Goal: Task Accomplishment & Management: Manage account settings

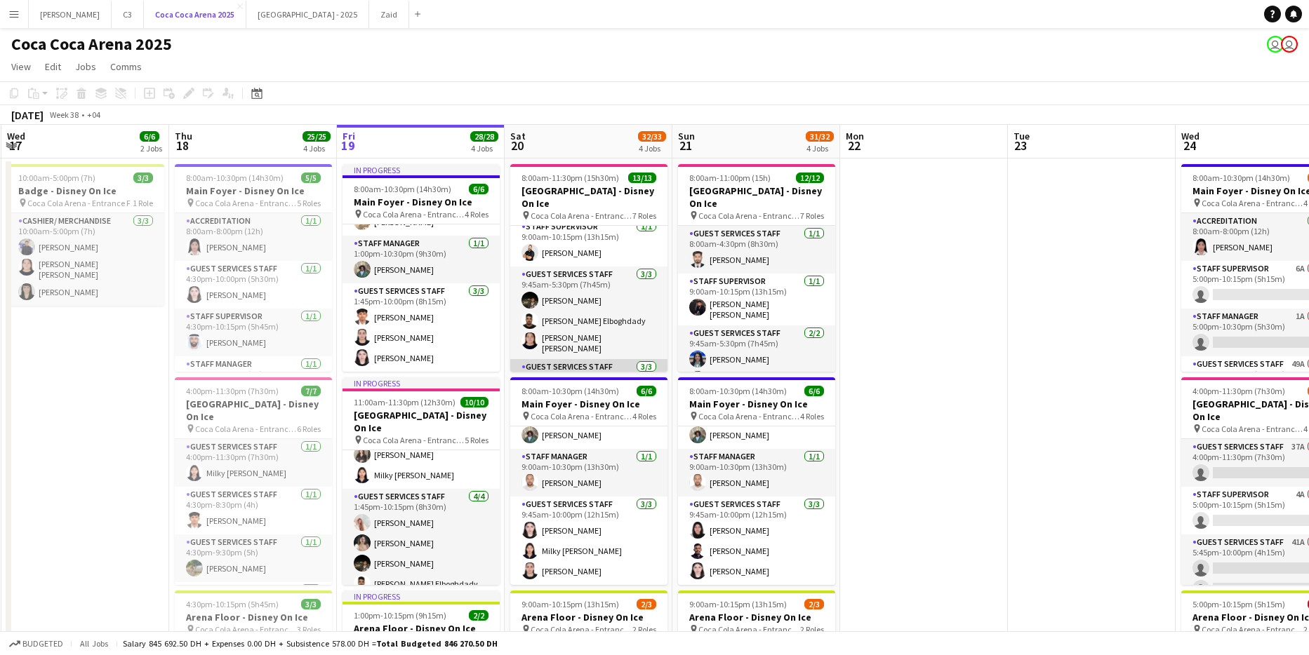
scroll to position [39, 0]
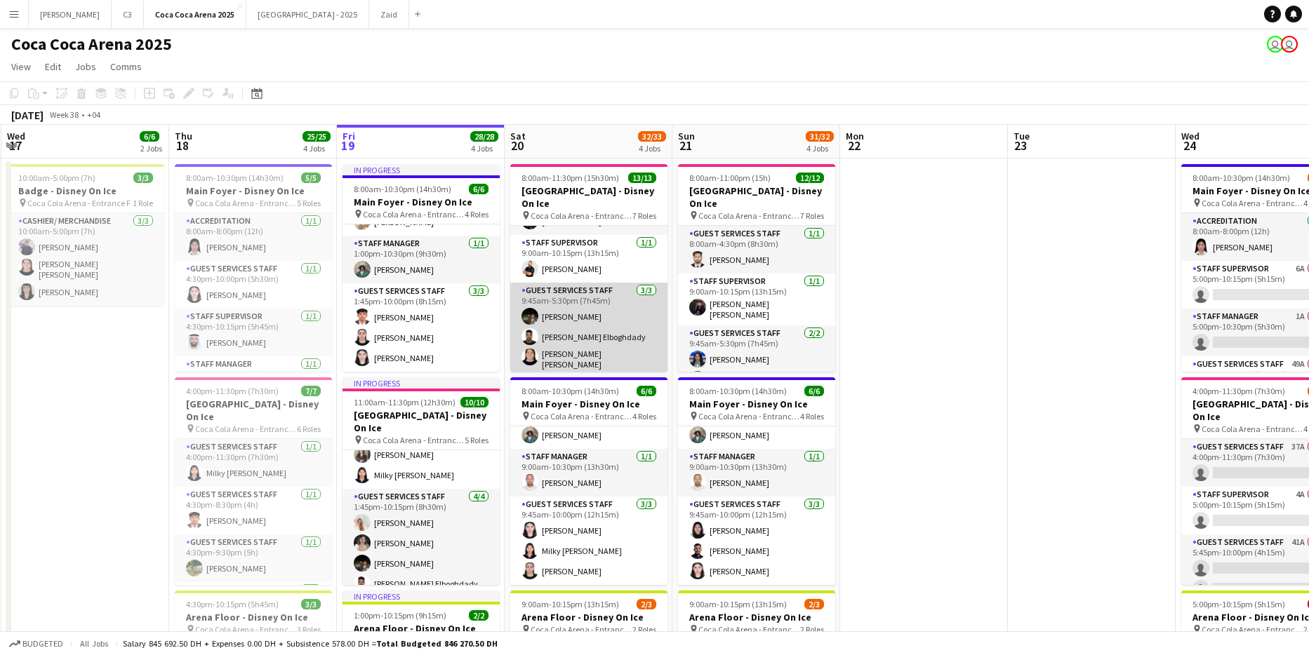
click at [606, 315] on app-card-role "Guest Services Staff 3/3 9:45am-5:30pm (7h45m) Zeyad Elboghdady Ehab Elboghdady…" at bounding box center [588, 329] width 157 height 93
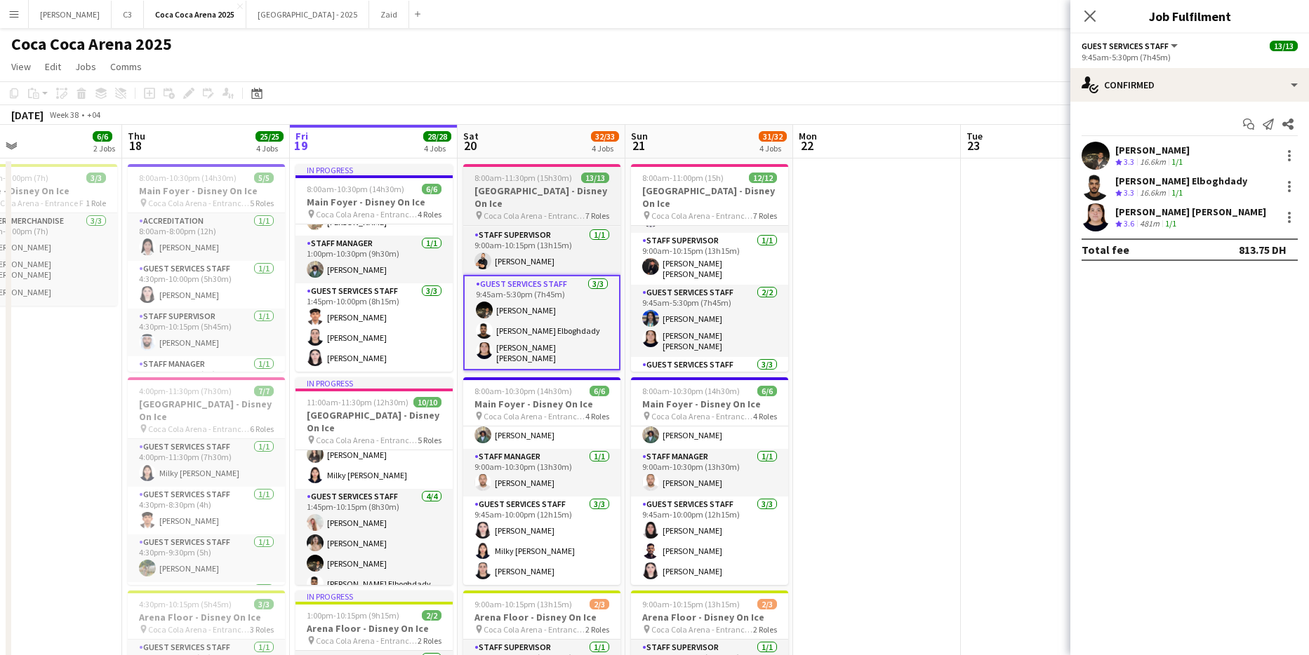
scroll to position [51, 0]
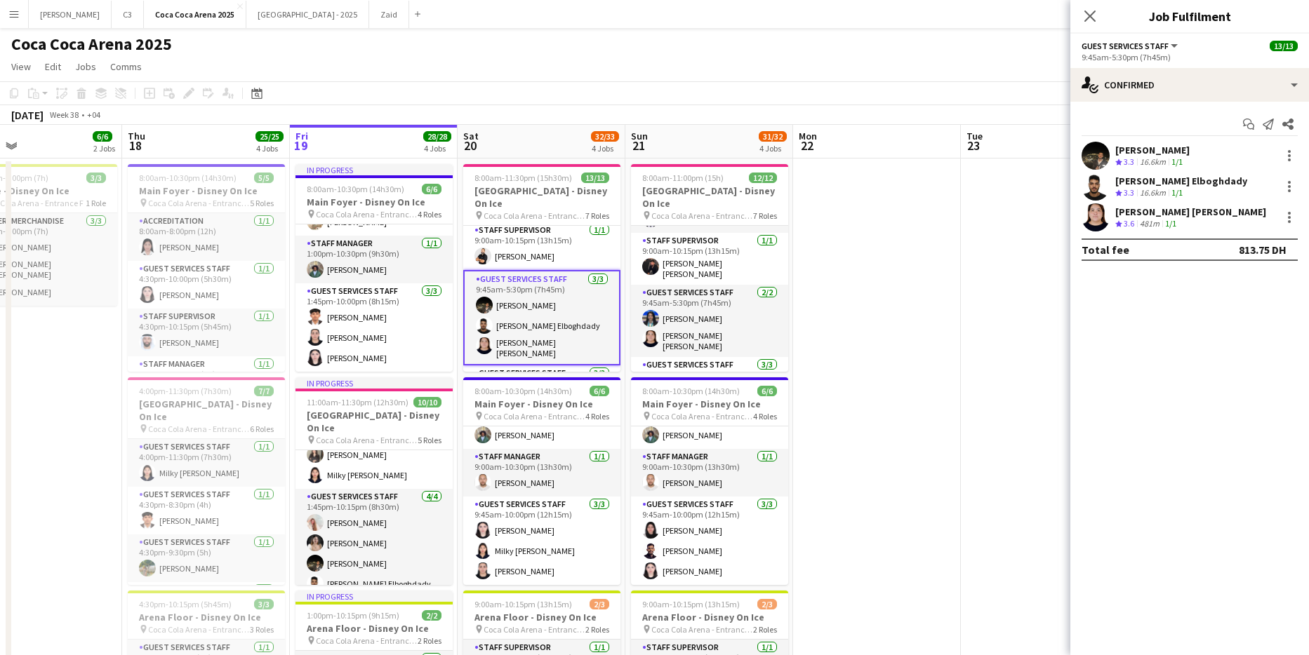
click at [547, 80] on app-page-menu "View Day view expanded Day view collapsed Month view Date picker Jump to today …" at bounding box center [654, 68] width 1309 height 27
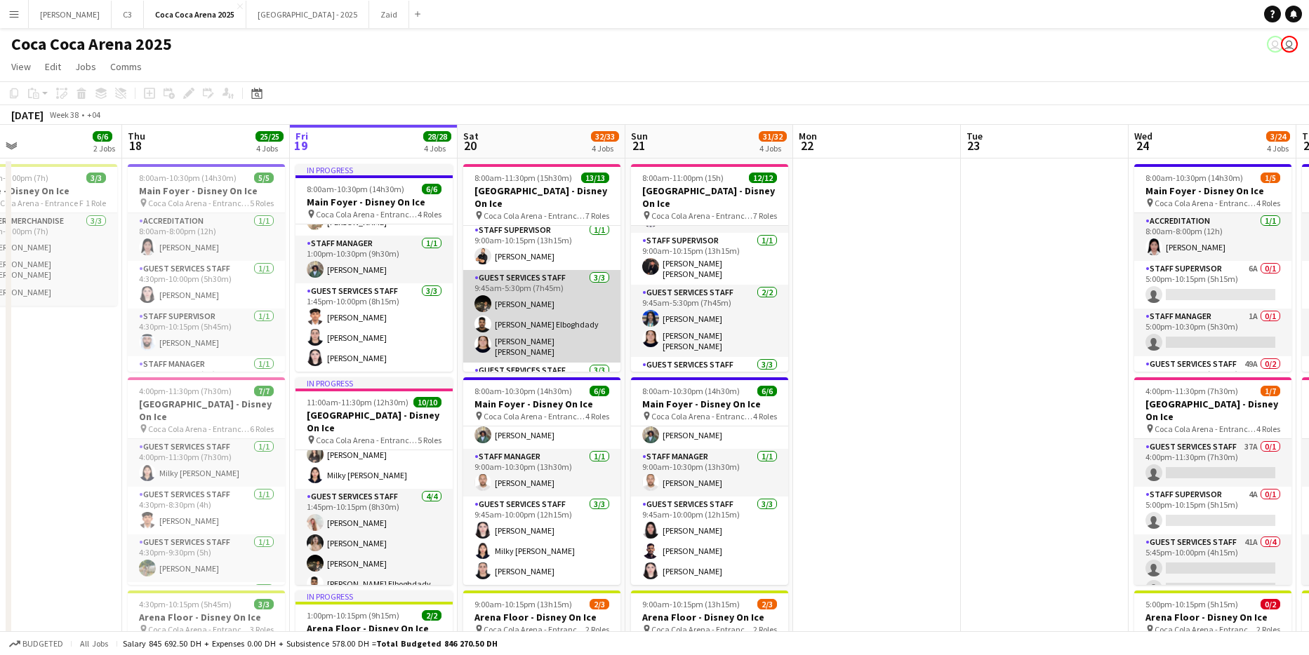
click at [535, 291] on app-card-role "Guest Services Staff 3/3 9:45am-5:30pm (7h45m) Zeyad Elboghdady Ehab Elboghdady…" at bounding box center [541, 316] width 157 height 93
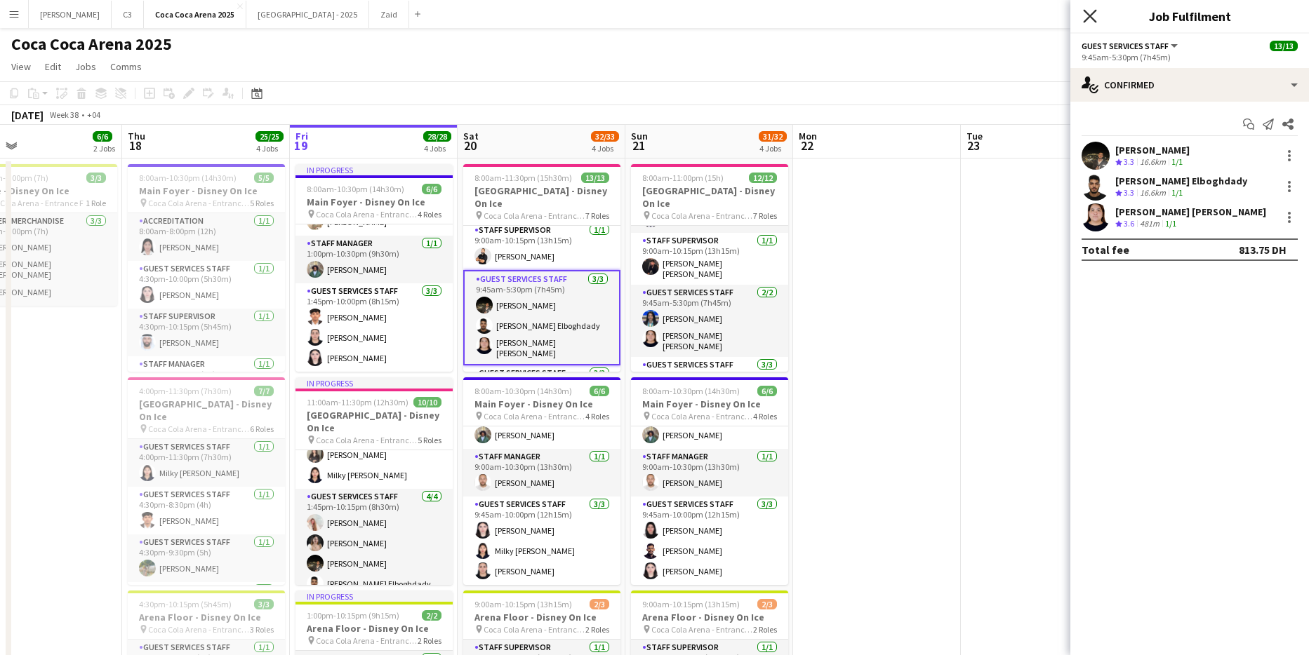
click at [1091, 18] on icon "Close pop-in" at bounding box center [1089, 15] width 13 height 13
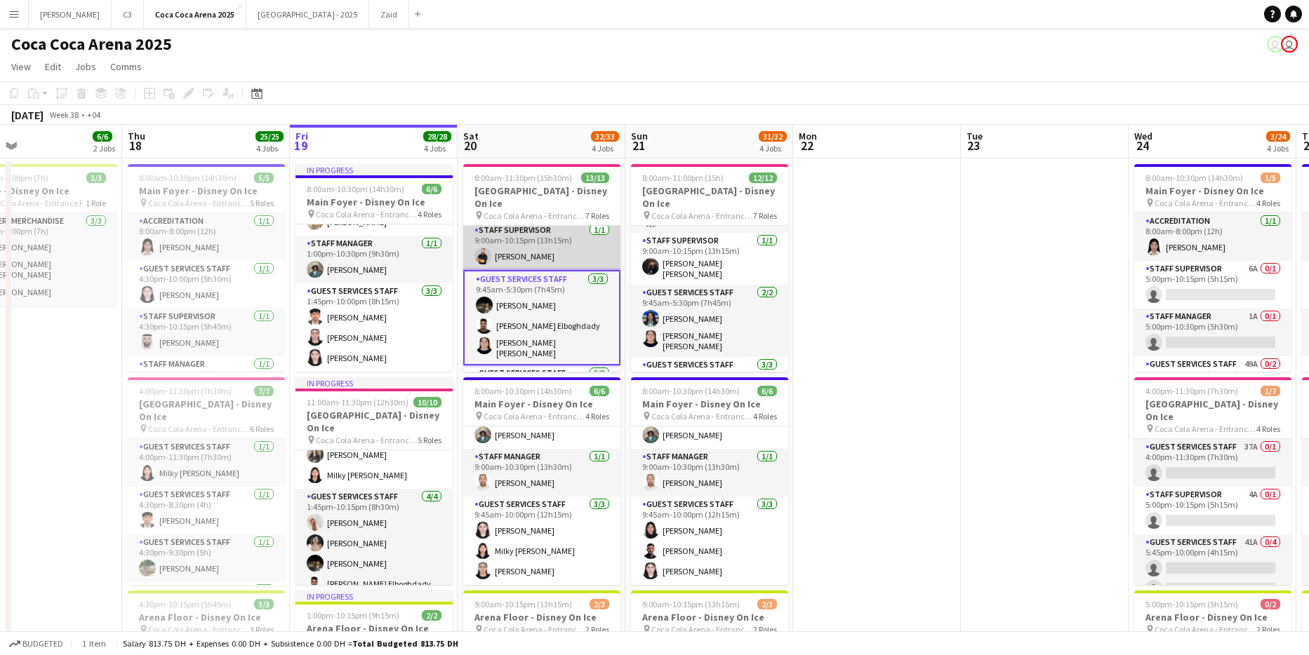
click at [552, 234] on app-card-role "Staff Supervisor 1/1 9:00am-10:15pm (13h15m) Osama Nour" at bounding box center [541, 246] width 157 height 48
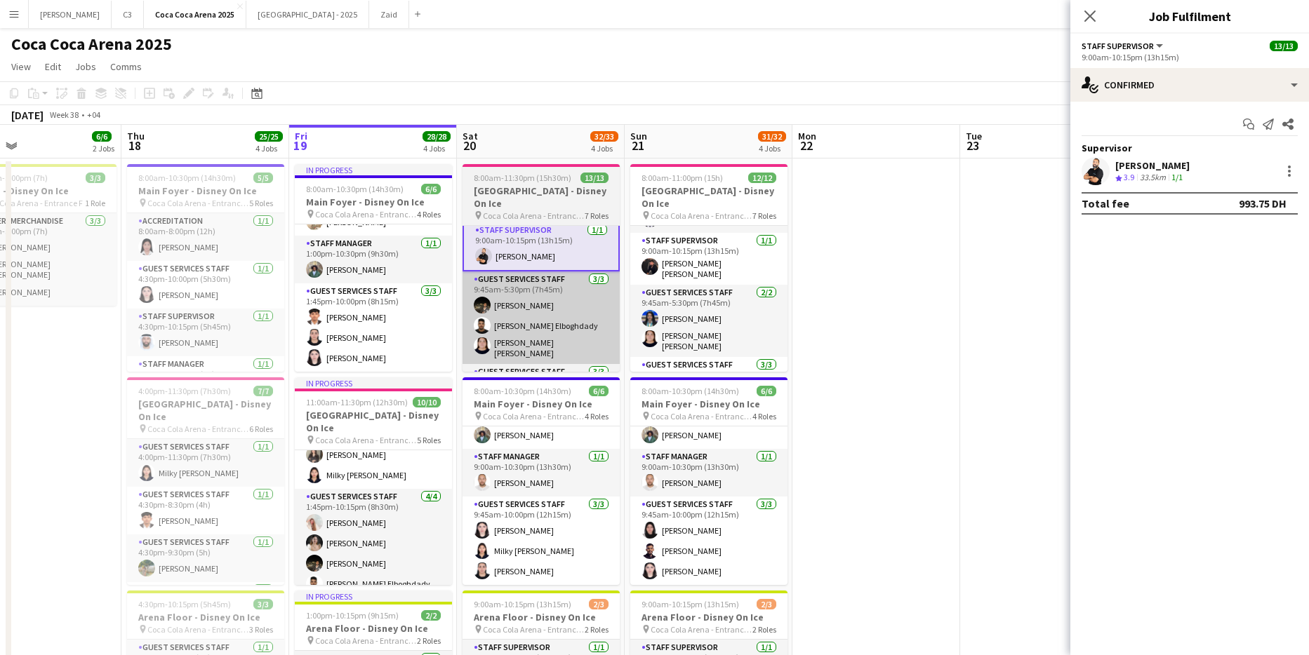
click at [554, 324] on app-card-role "Guest Services Staff 3/3 9:45am-5:30pm (7h45m) Zeyad Elboghdady Ehab Elboghdady…" at bounding box center [540, 318] width 157 height 93
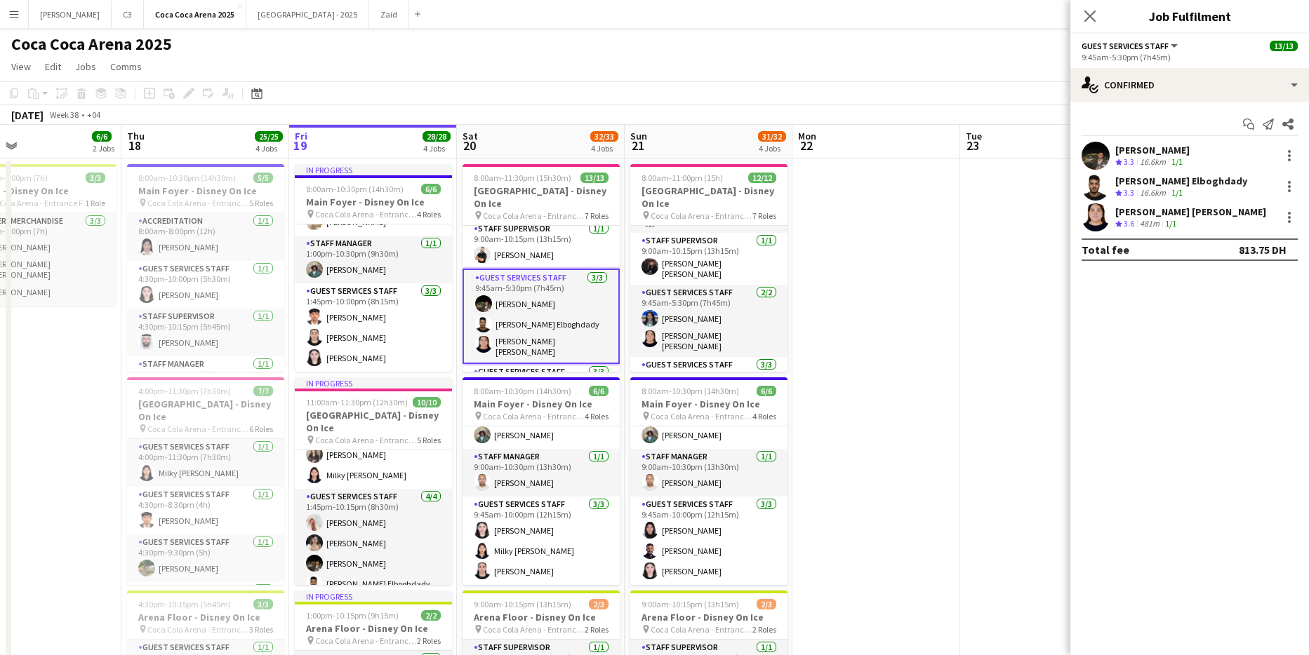
scroll to position [51, 0]
click at [1294, 220] on div at bounding box center [1289, 217] width 17 height 17
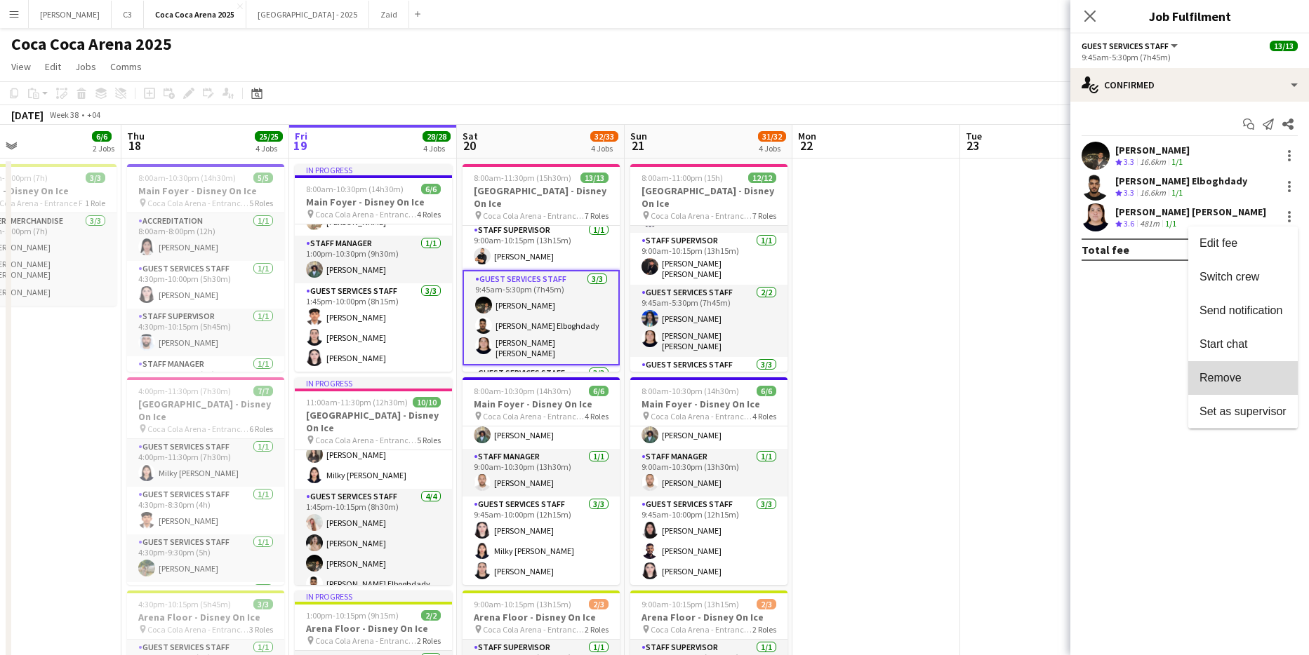
click at [1240, 384] on span "Remove" at bounding box center [1220, 378] width 42 height 12
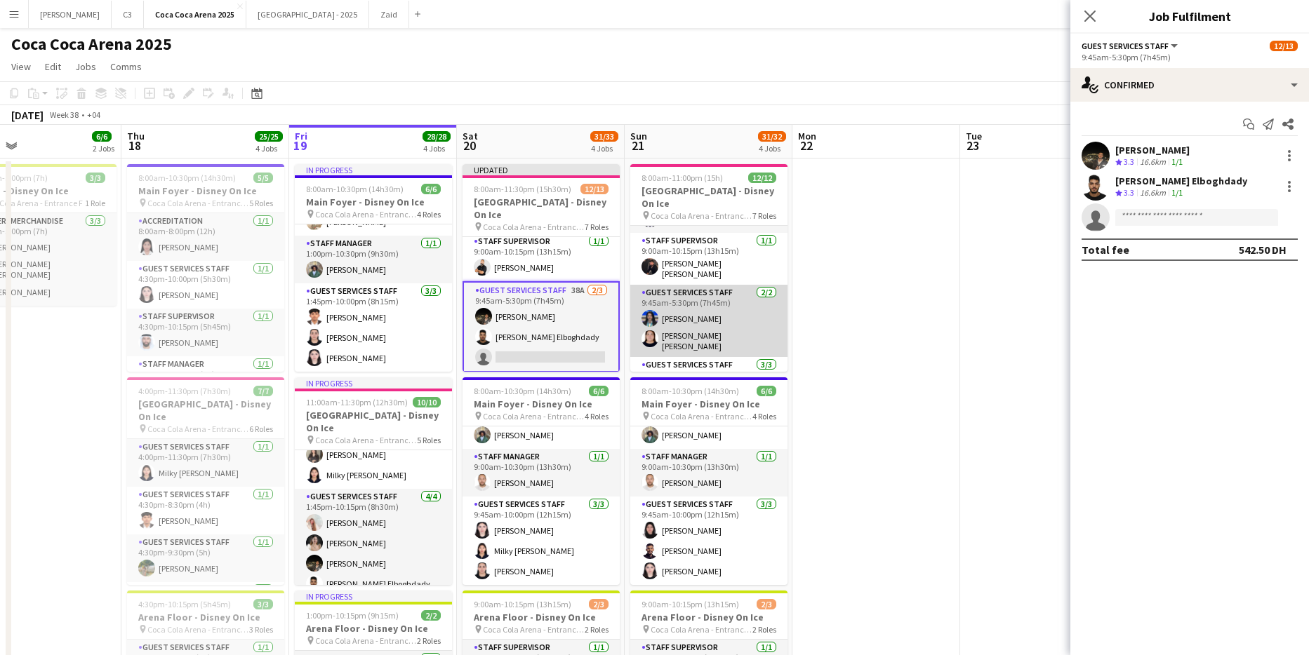
click at [732, 326] on app-card-role "Guest Services Staff 2/2 9:45am-5:30pm (7h45m) Pooja Ropwani Robie ann David" at bounding box center [708, 321] width 157 height 72
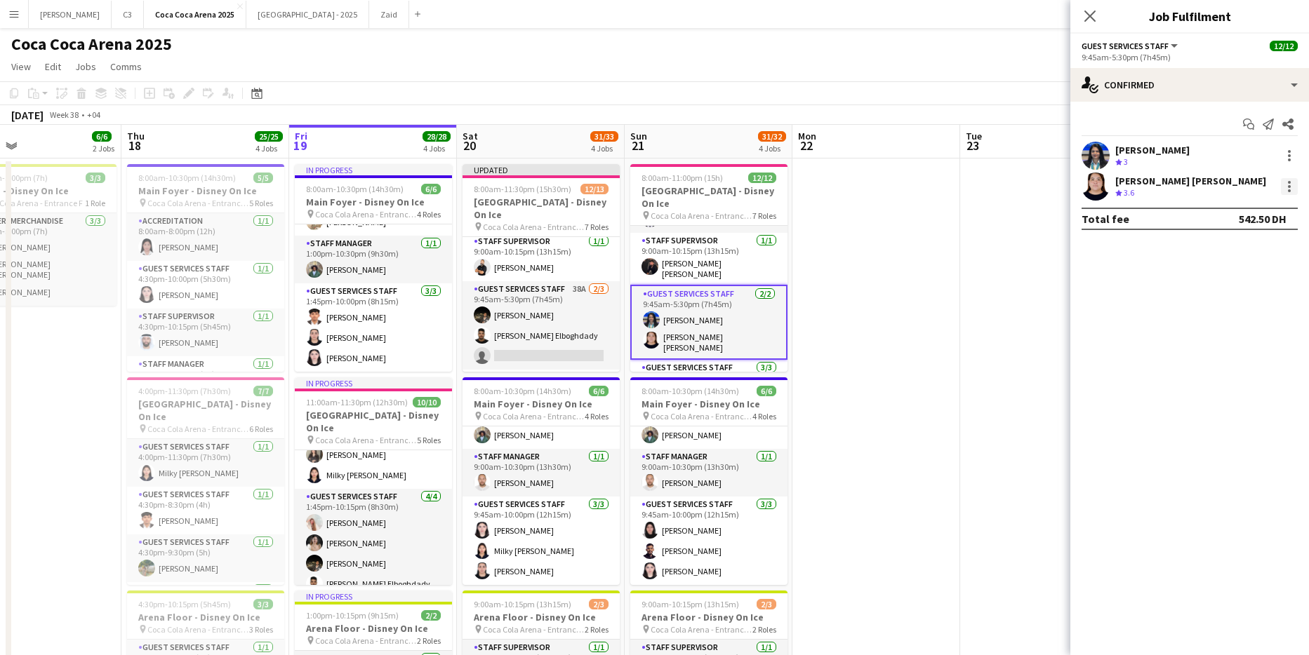
click at [1291, 187] on div at bounding box center [1289, 186] width 17 height 17
click at [1236, 354] on button "Remove" at bounding box center [1242, 348] width 109 height 34
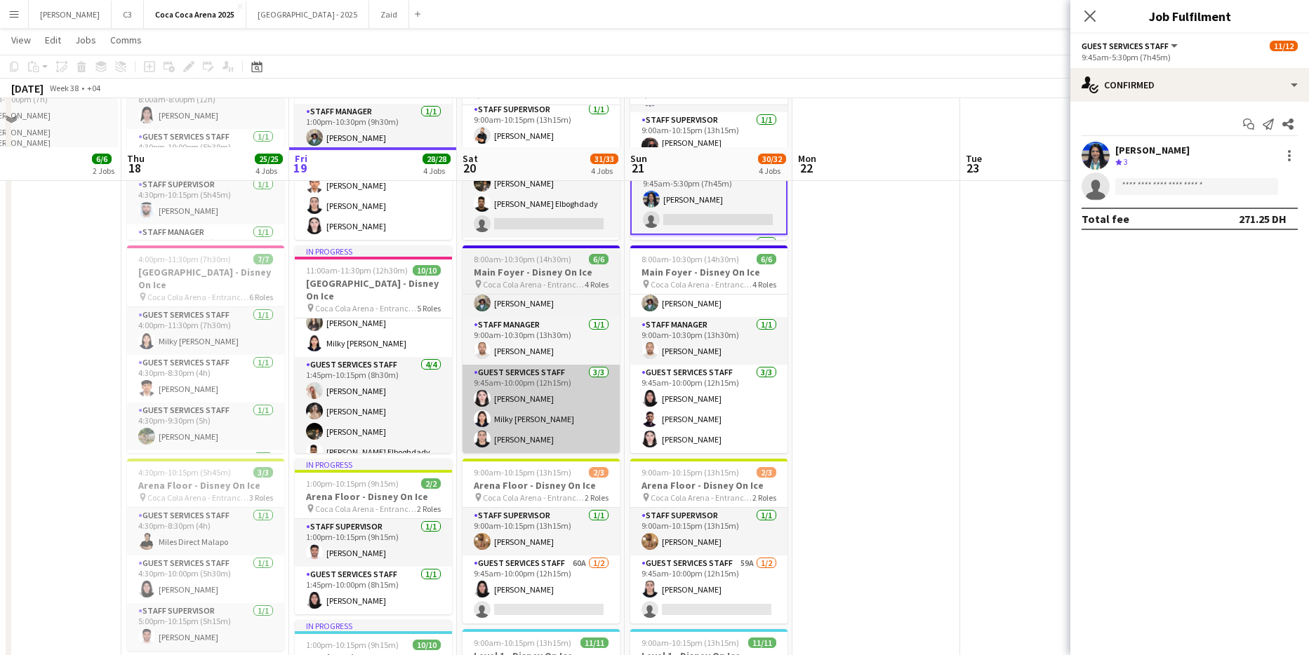
scroll to position [258, 0]
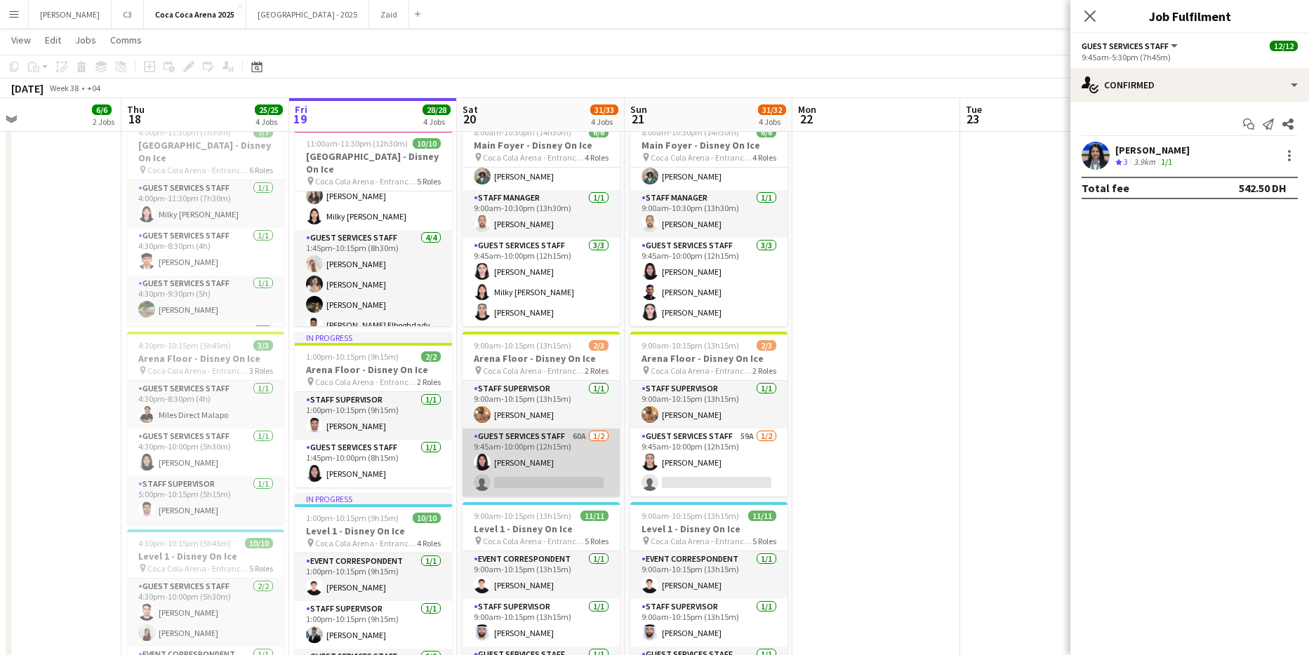
click at [540, 476] on app-card-role "Guest Services Staff 60A 1/2 9:45am-10:00pm (12h15m) Rawan Sarris single-neutra…" at bounding box center [540, 463] width 157 height 68
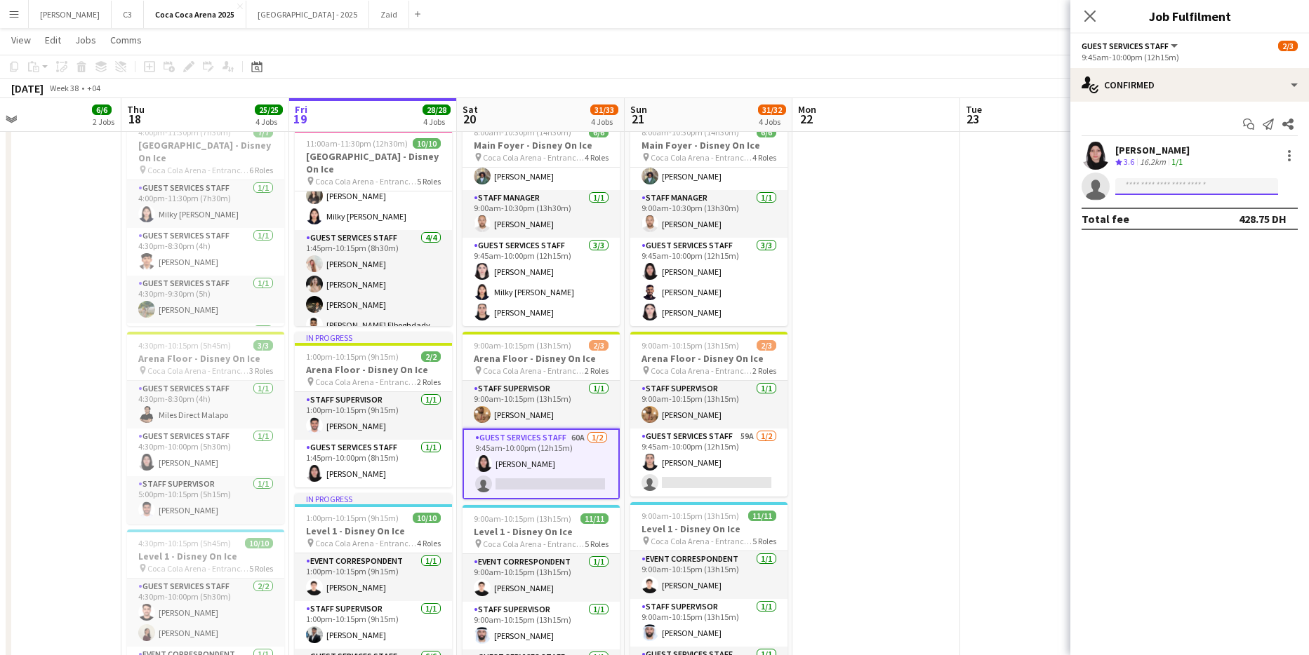
click at [1196, 184] on input at bounding box center [1196, 186] width 163 height 17
click at [1147, 184] on input "*****" at bounding box center [1196, 186] width 163 height 17
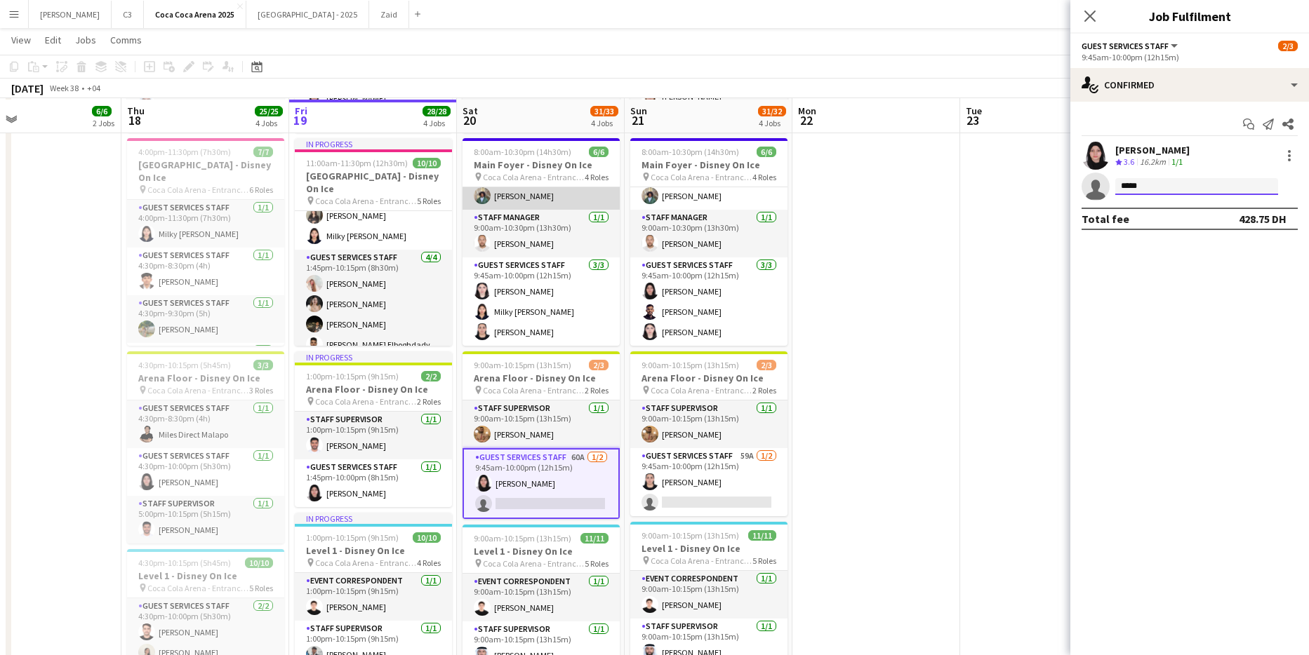
scroll to position [241, 0]
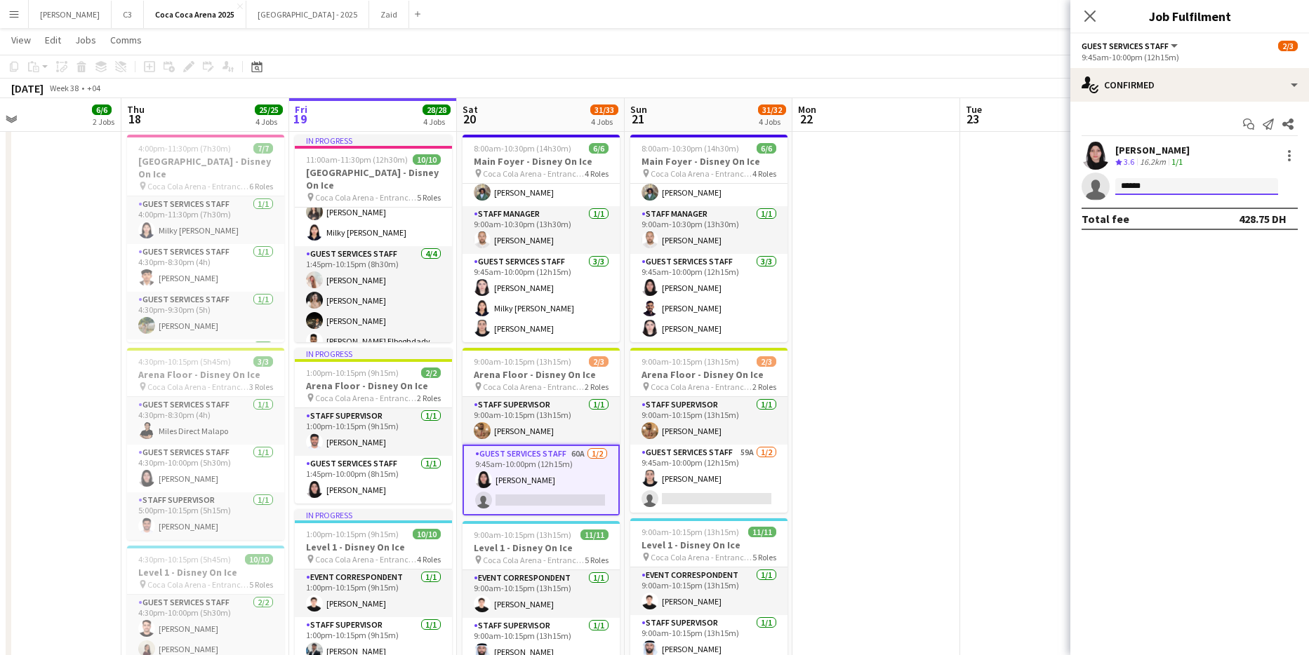
click at [1150, 189] on input "******" at bounding box center [1196, 186] width 163 height 17
type input "*"
click at [1154, 186] on input "*****" at bounding box center [1196, 186] width 163 height 17
type input "*"
click at [1084, 13] on icon "Close pop-in" at bounding box center [1089, 15] width 13 height 13
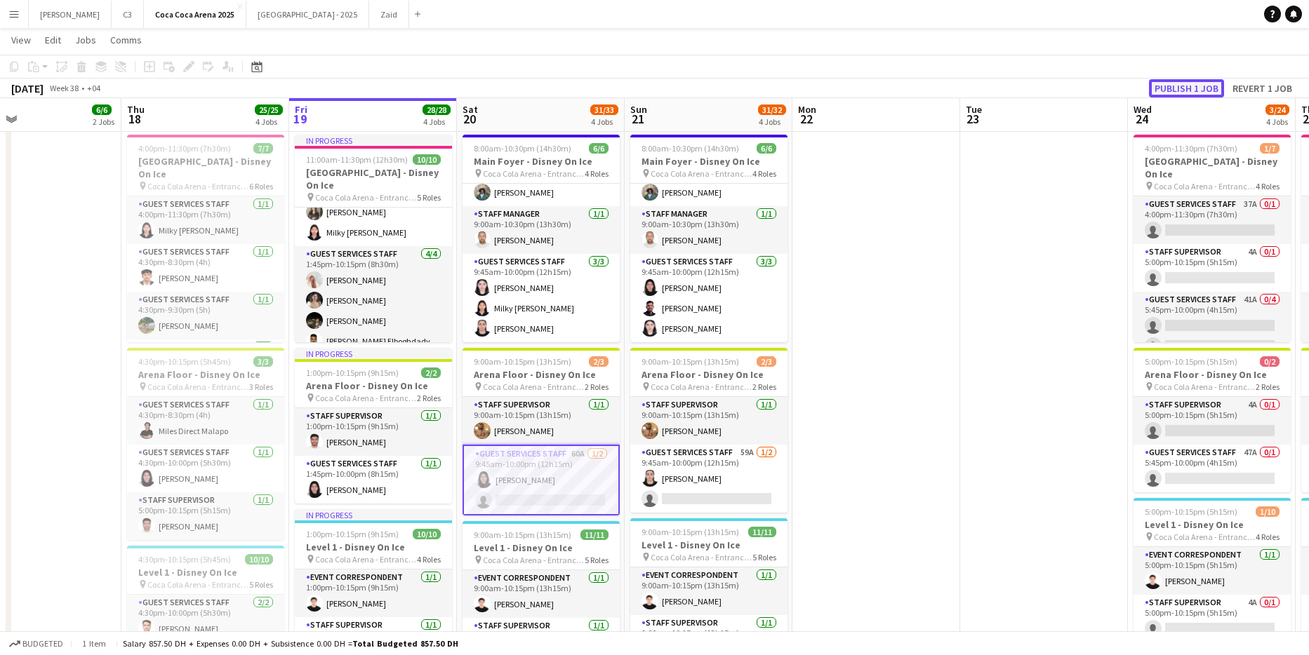
click at [1188, 87] on button "Publish 1 job" at bounding box center [1186, 88] width 75 height 18
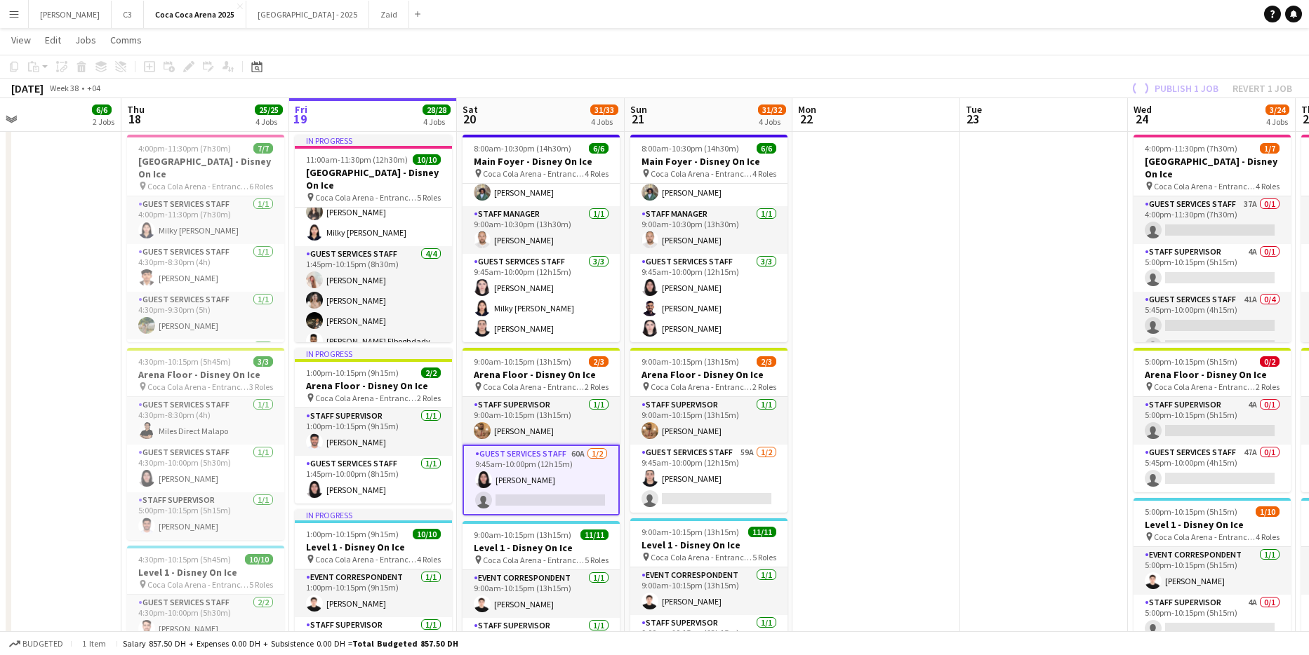
scroll to position [298, 0]
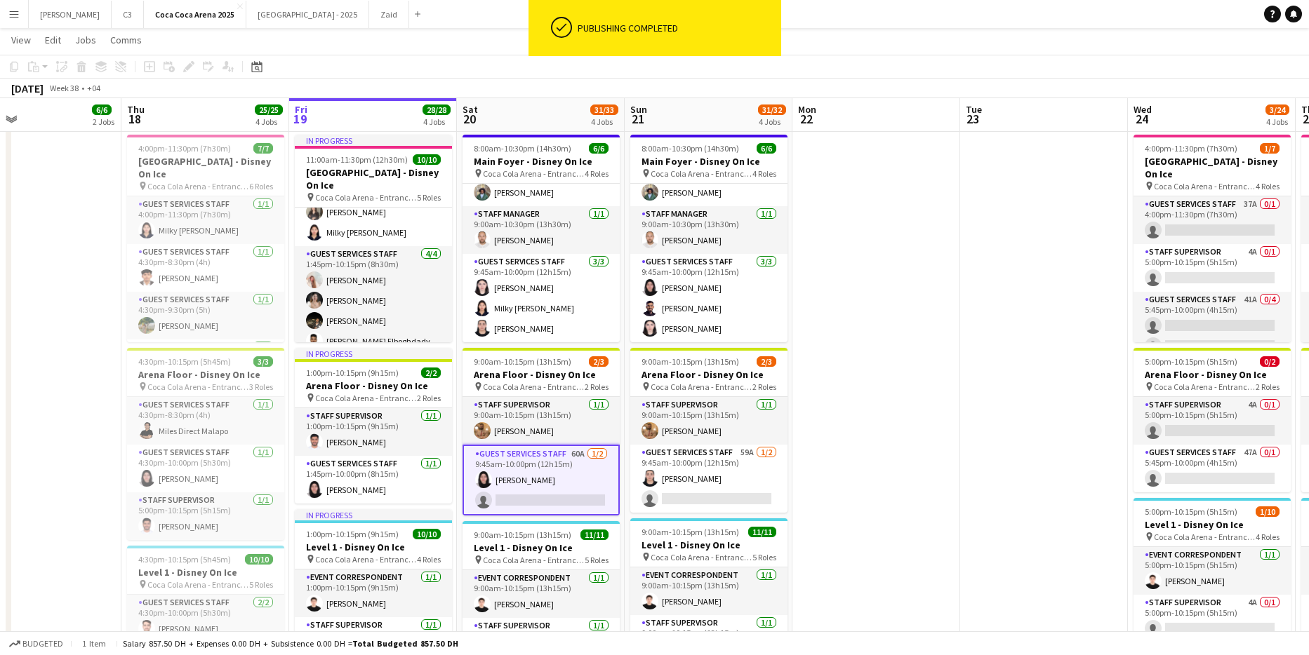
click at [536, 484] on app-card-role "Guest Services Staff 60A 1/2 9:45am-10:00pm (12h15m) Rawan Sarris single-neutra…" at bounding box center [540, 480] width 157 height 71
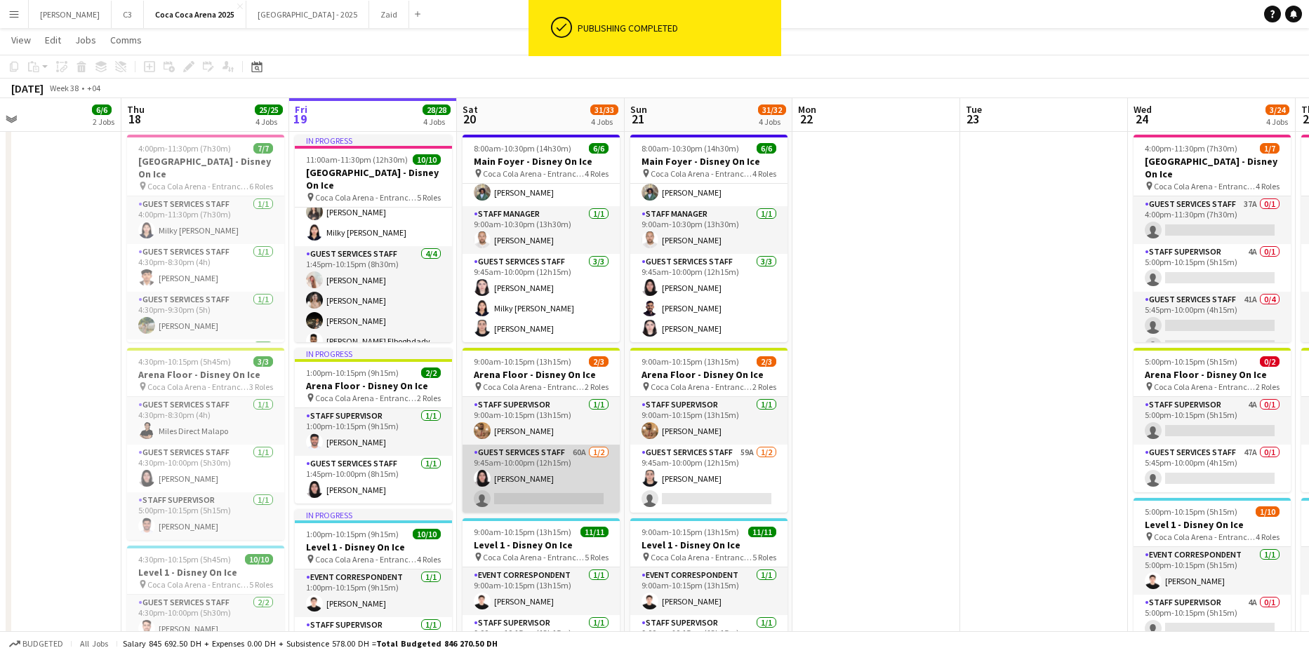
click at [583, 477] on app-card-role "Guest Services Staff 60A 1/2 9:45am-10:00pm (12h15m) Rawan Sarris single-neutra…" at bounding box center [540, 479] width 157 height 68
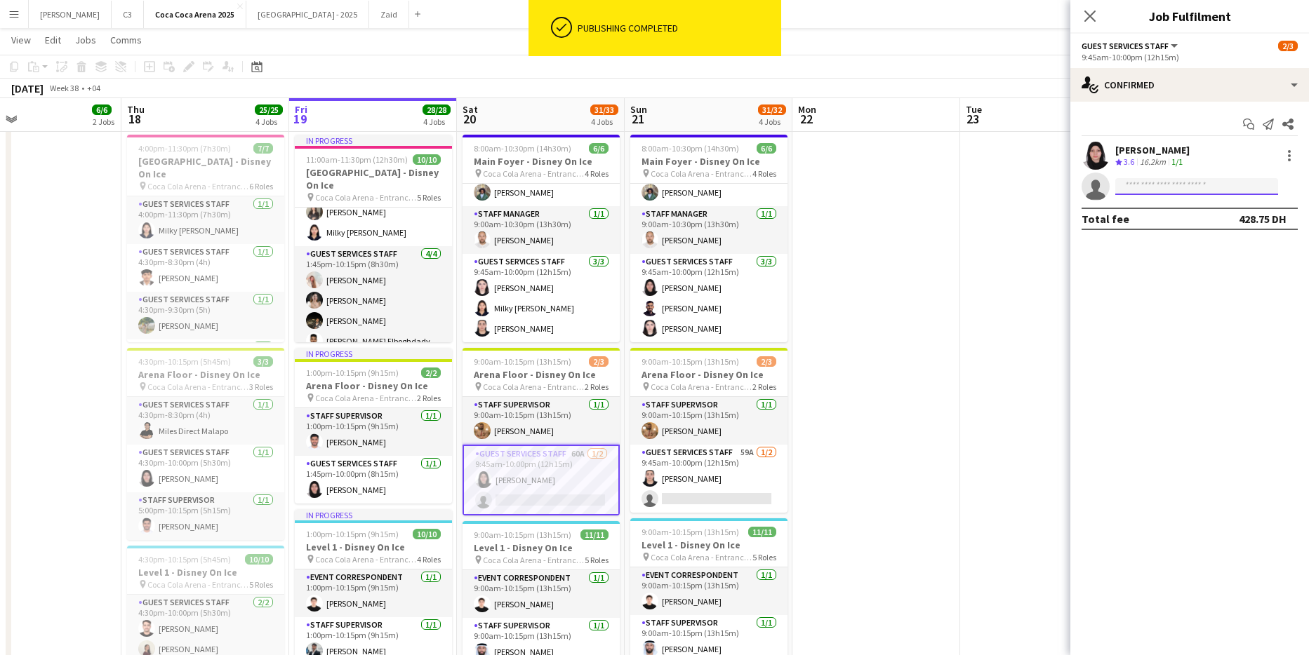
click at [1178, 183] on input at bounding box center [1196, 186] width 163 height 17
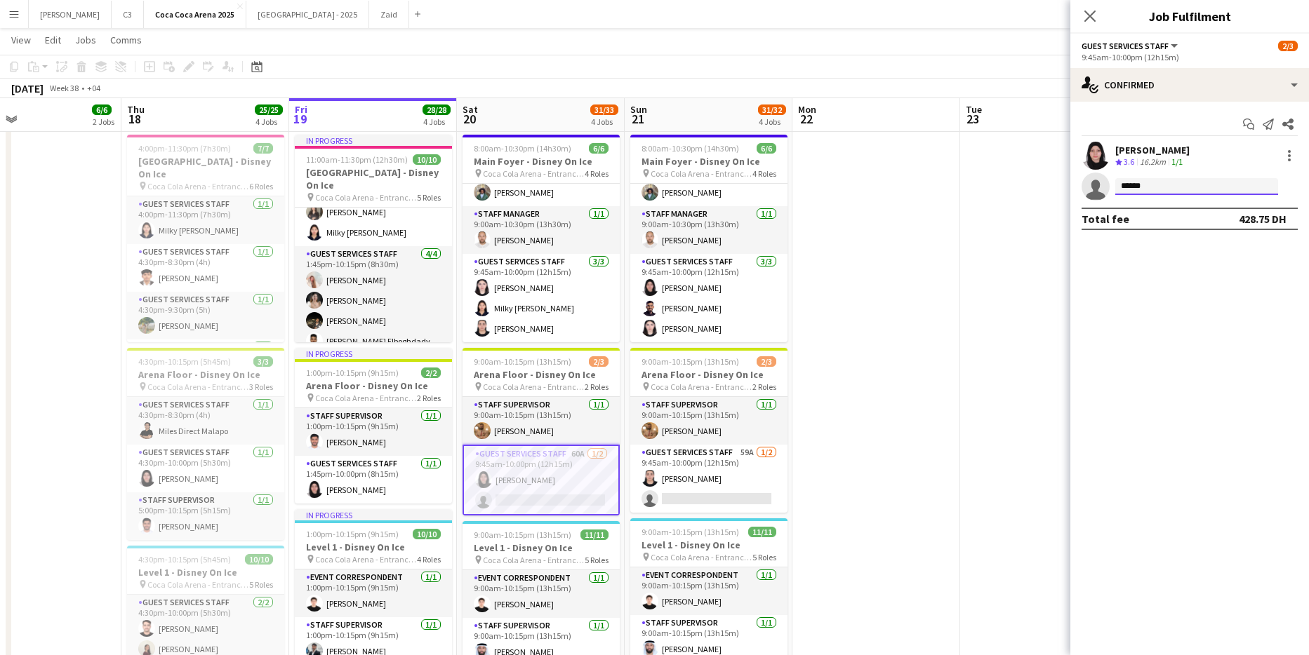
click at [1154, 188] on input "******" at bounding box center [1196, 186] width 163 height 17
type input "*"
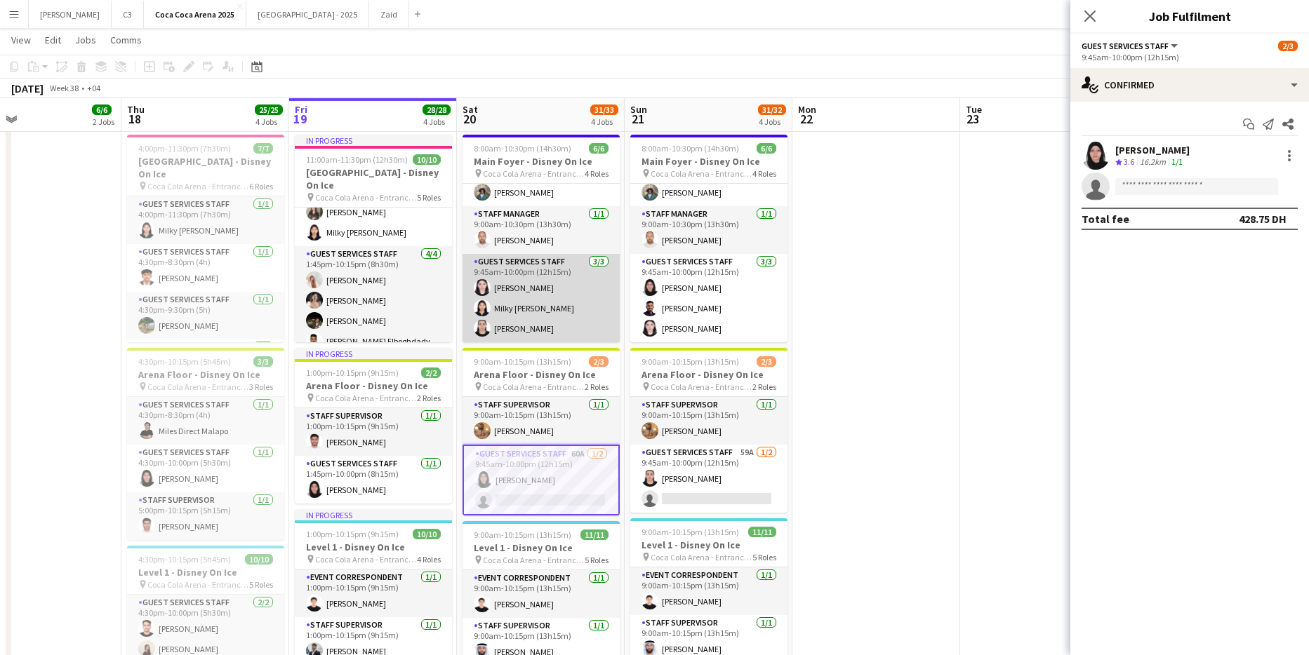
click at [545, 290] on app-card-role "Guest Services Staff 3/3 9:45am-10:00pm (12h15m) Lynne Elmawed Milky Sheen Mala…" at bounding box center [540, 298] width 157 height 88
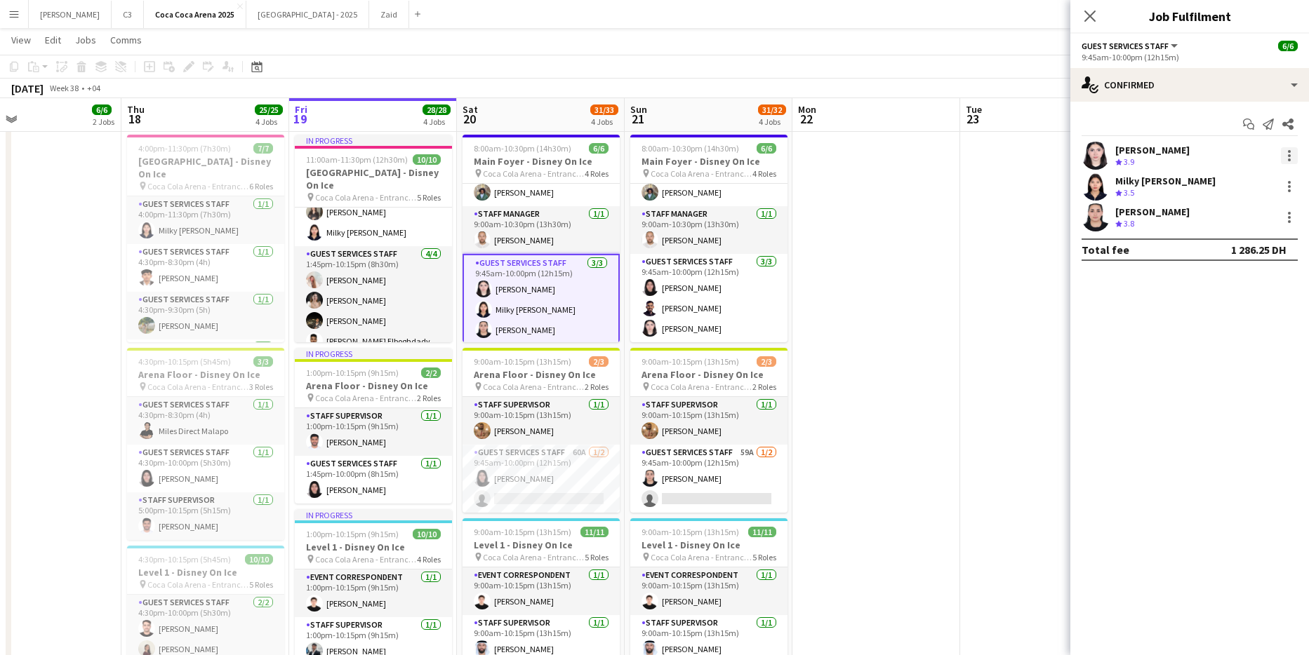
click at [1287, 152] on div at bounding box center [1289, 155] width 17 height 17
click at [521, 481] on div at bounding box center [654, 327] width 1309 height 655
click at [562, 482] on app-card-role "Guest Services Staff 60A 1/2 9:45am-10:00pm (12h15m) Rawan Sarris single-neutra…" at bounding box center [540, 479] width 157 height 68
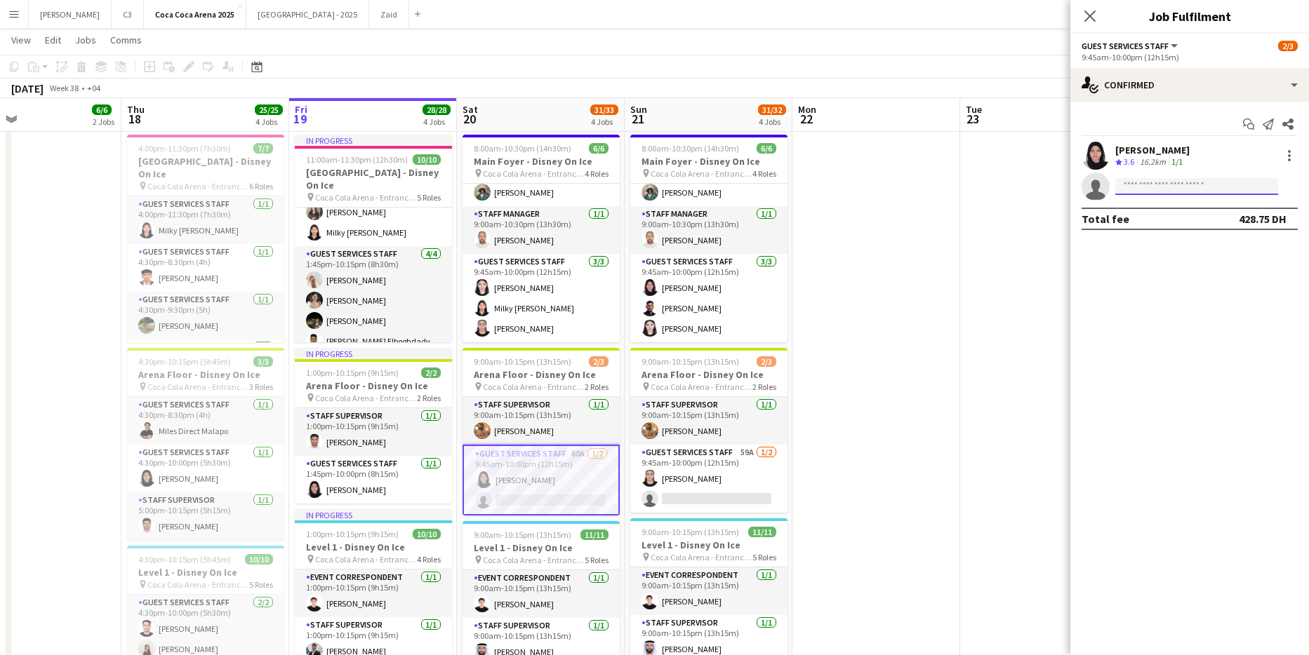
click at [1139, 184] on input at bounding box center [1196, 186] width 163 height 17
type input "*"
click at [1089, 17] on icon at bounding box center [1089, 15] width 13 height 13
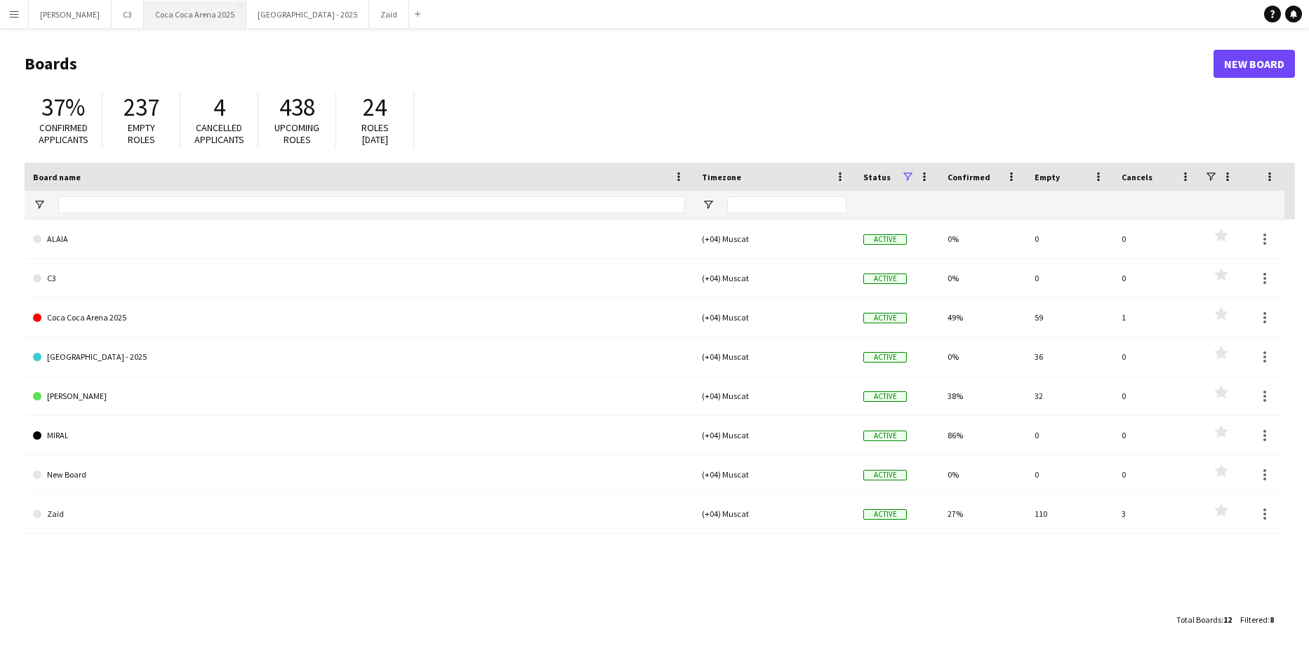
click at [145, 16] on button "Coca Coca Arena 2025 Close" at bounding box center [195, 14] width 102 height 27
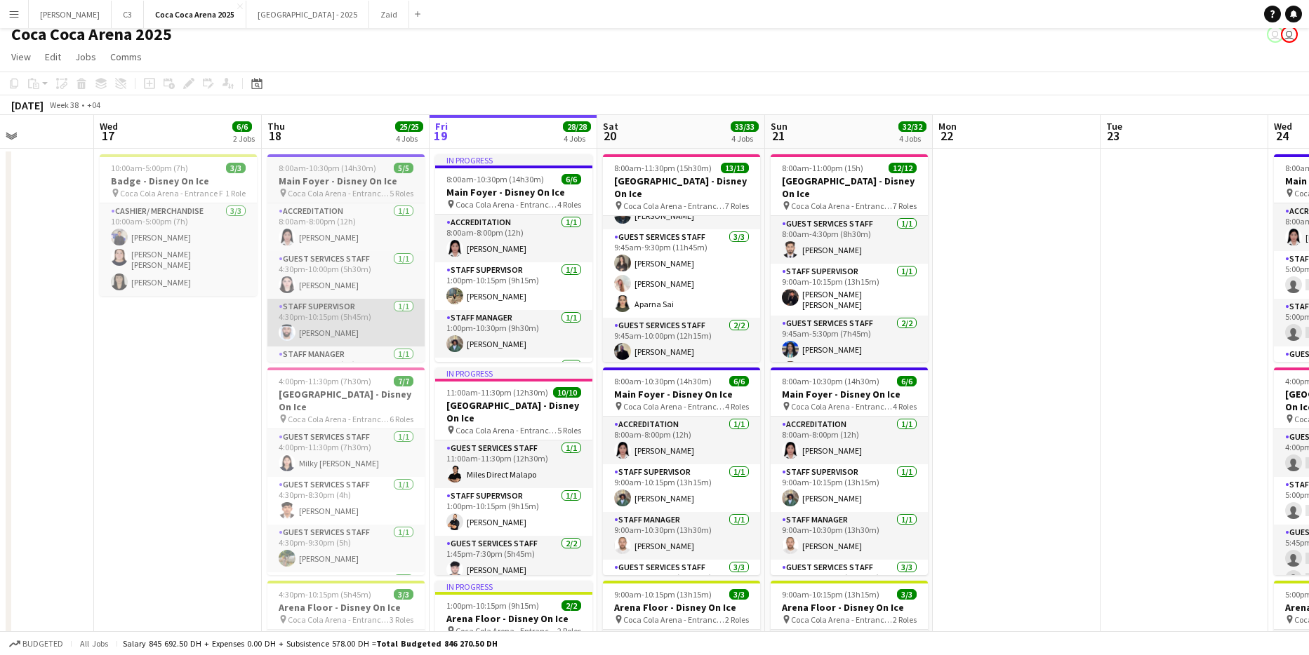
scroll to position [226, 0]
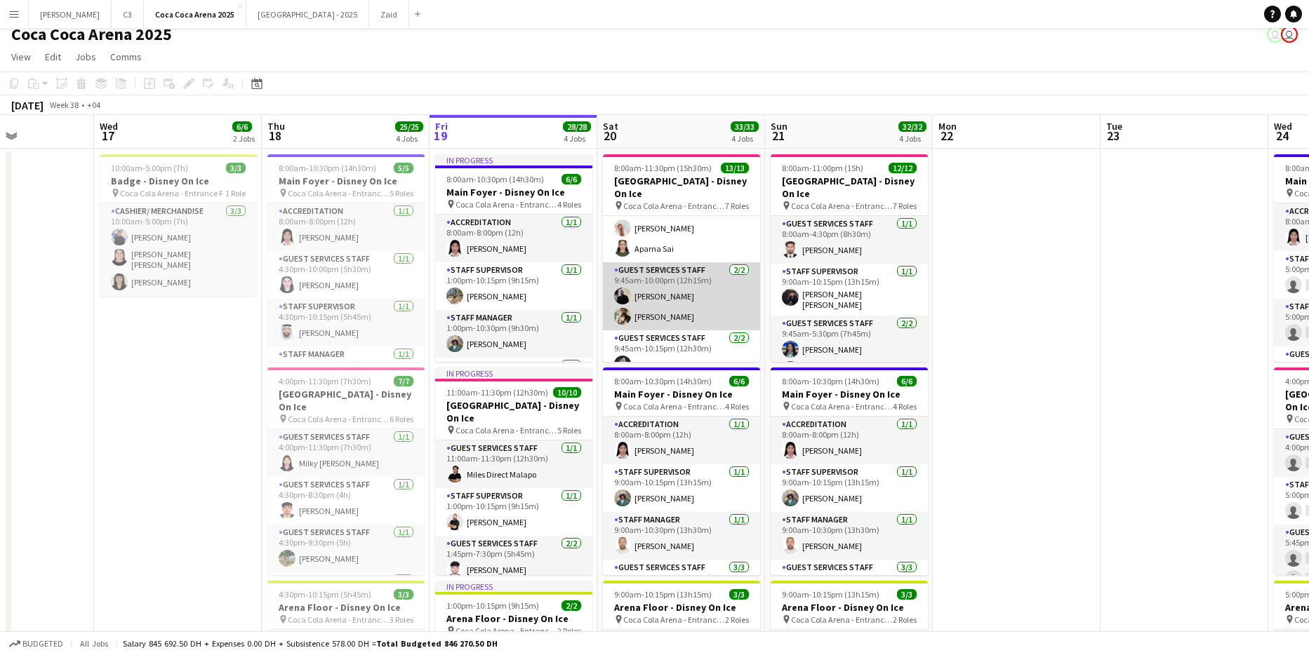
click at [696, 298] on app-card-role "Guest Services Staff 2/2 9:45am-10:00pm (12h15m) Loay Al qaisi Masoud Rahimi" at bounding box center [681, 296] width 157 height 68
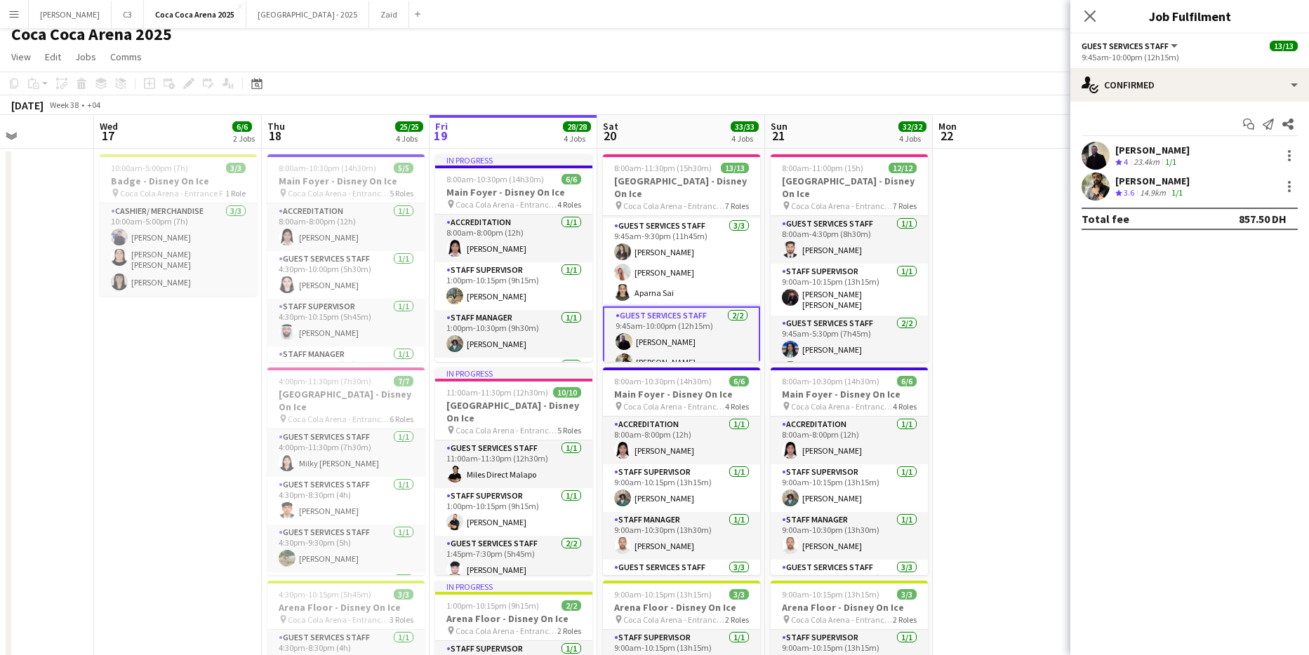
scroll to position [180, 0]
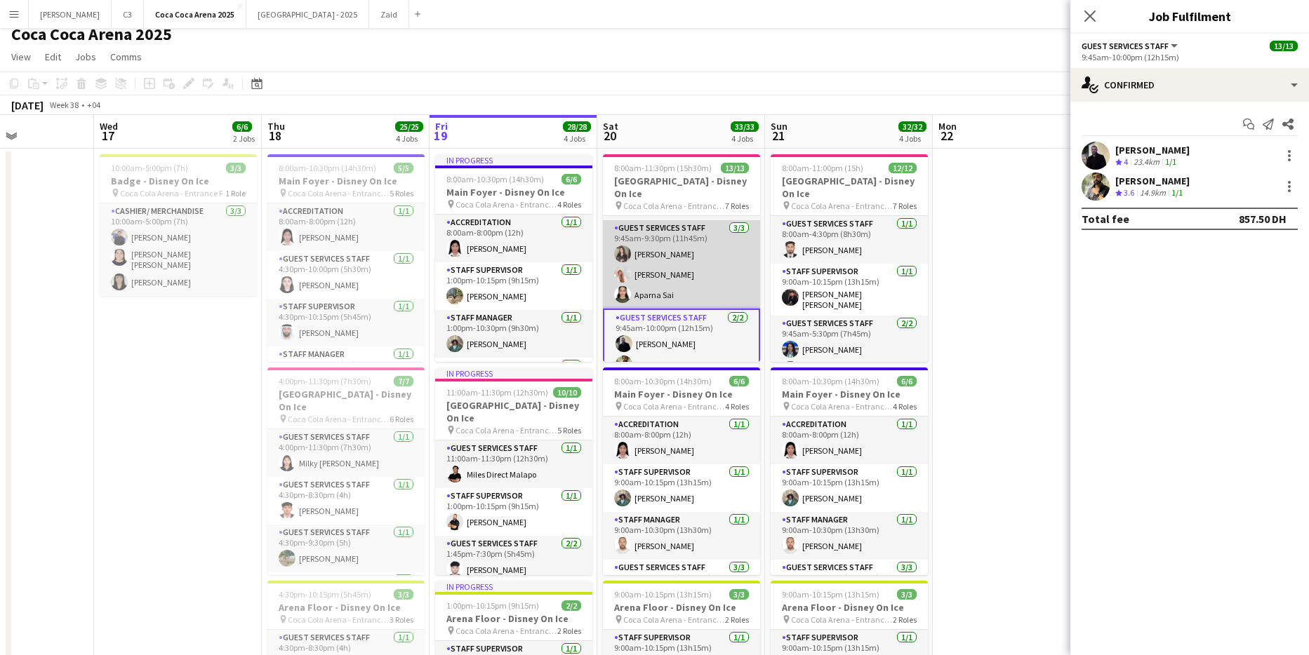
click at [690, 277] on app-card-role "Guest Services Staff 3/3 9:45am-9:30pm (11h45m) alina inam Camille Ilagan Aparn…" at bounding box center [681, 264] width 157 height 88
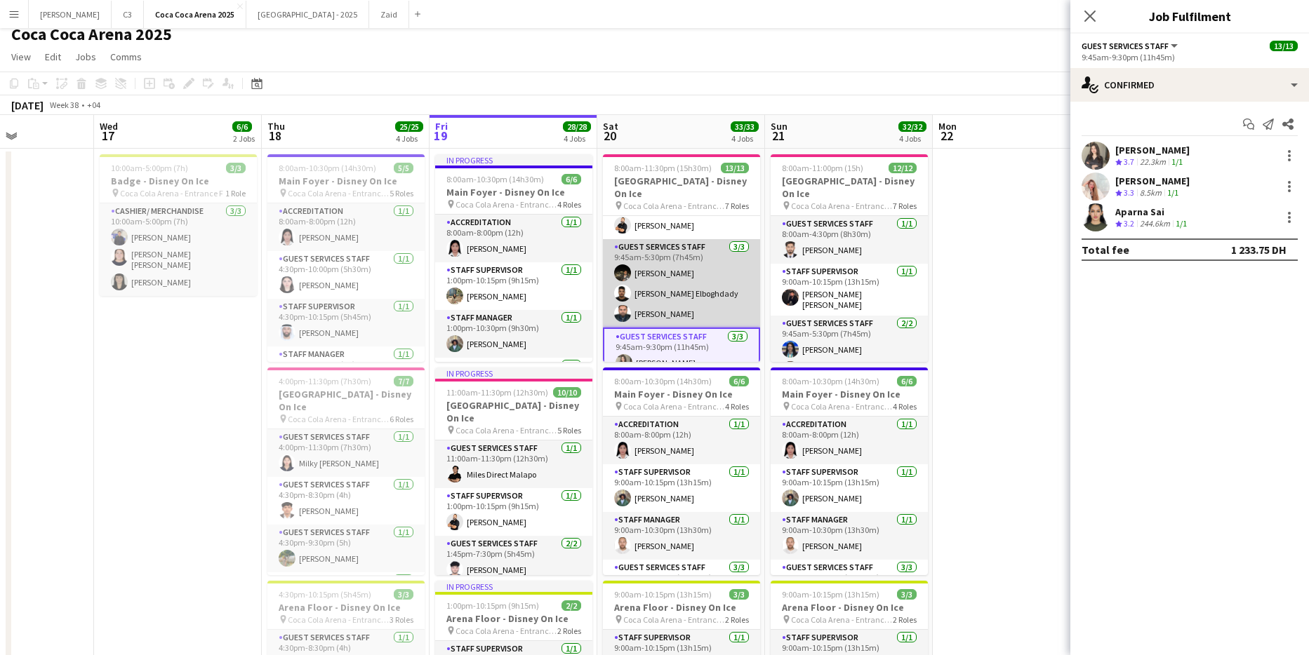
scroll to position [72, 0]
click at [690, 299] on app-card-role "Guest Services Staff 3/3 9:45am-5:30pm (7h45m) Zeyad Elboghdady Ehab Elboghdady…" at bounding box center [681, 284] width 157 height 88
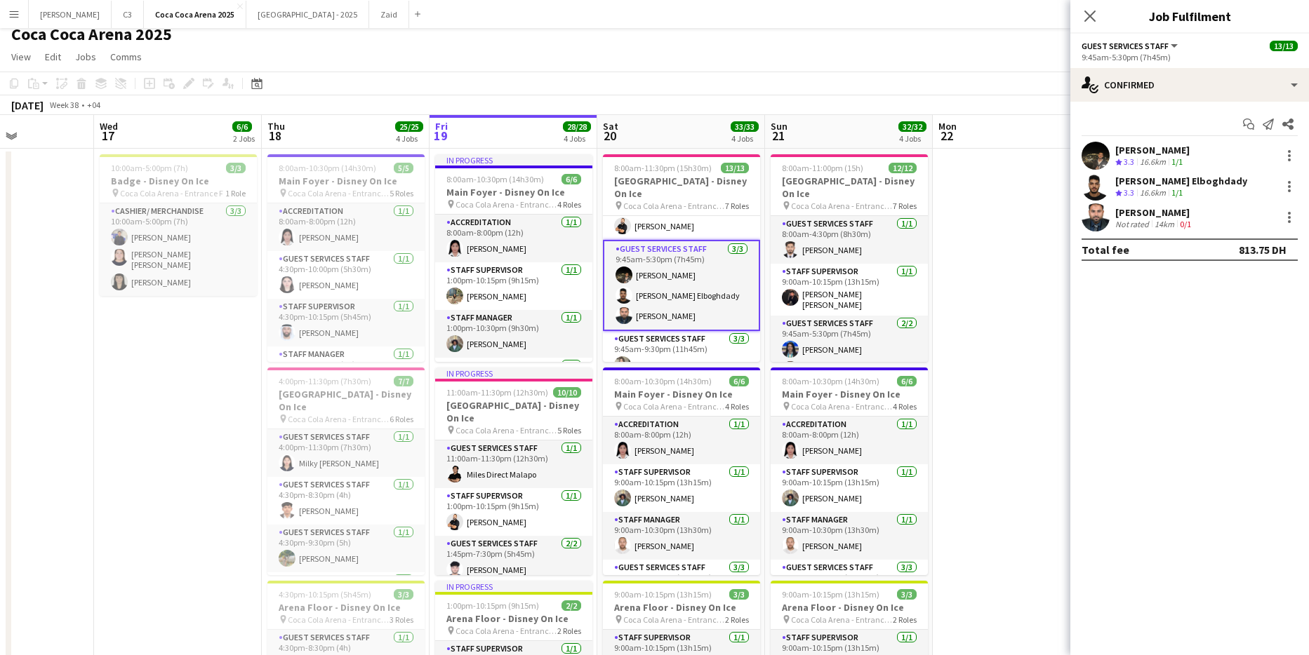
click at [1098, 216] on app-user-avatar at bounding box center [1095, 218] width 28 height 28
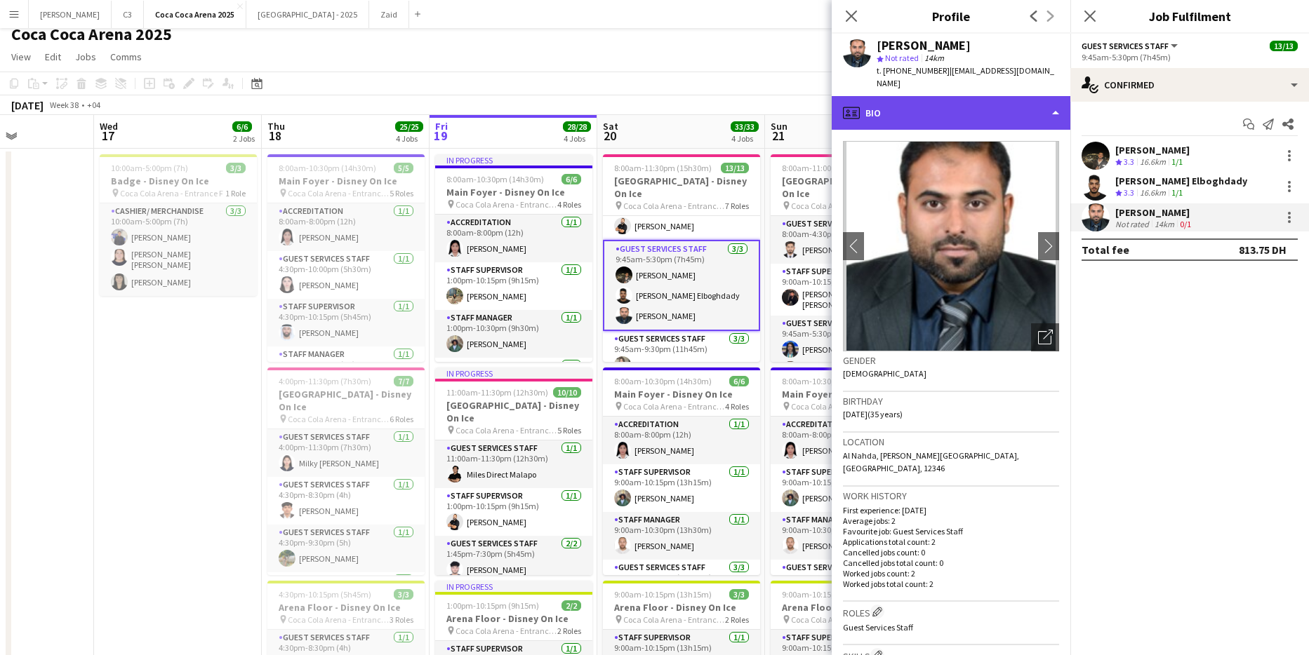
click at [941, 109] on div "profile Bio" at bounding box center [951, 113] width 239 height 34
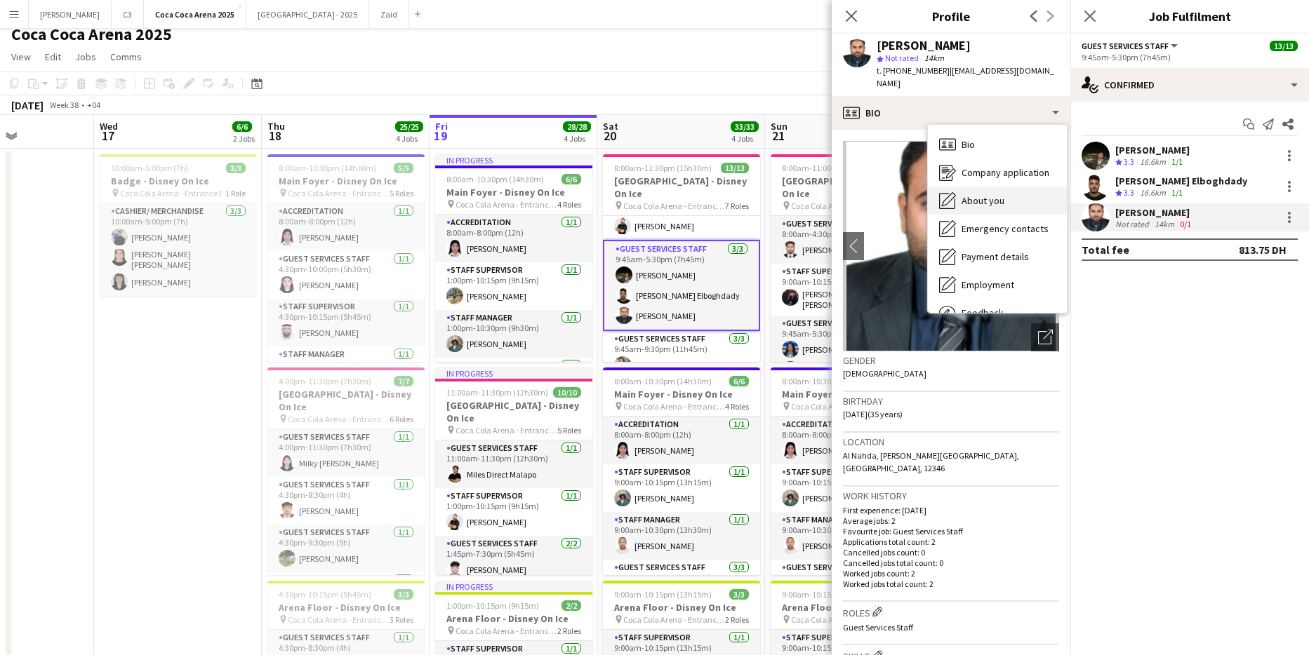
click at [990, 194] on span "About you" at bounding box center [982, 200] width 43 height 13
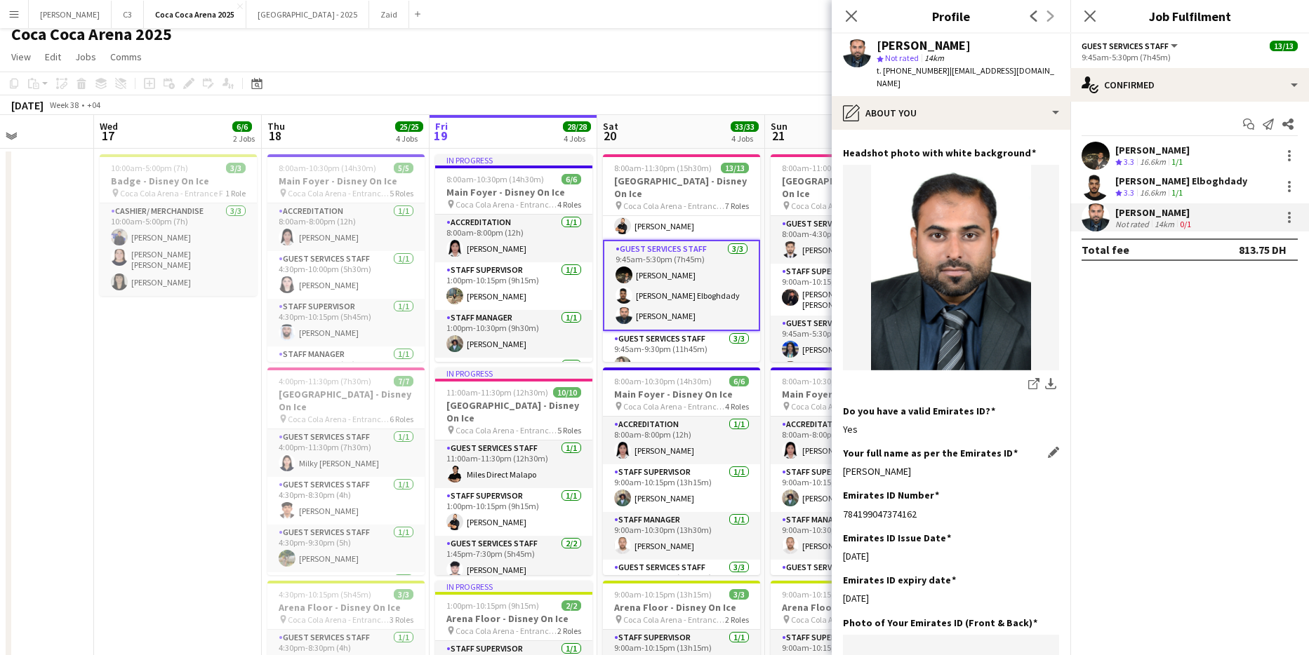
scroll to position [232, 0]
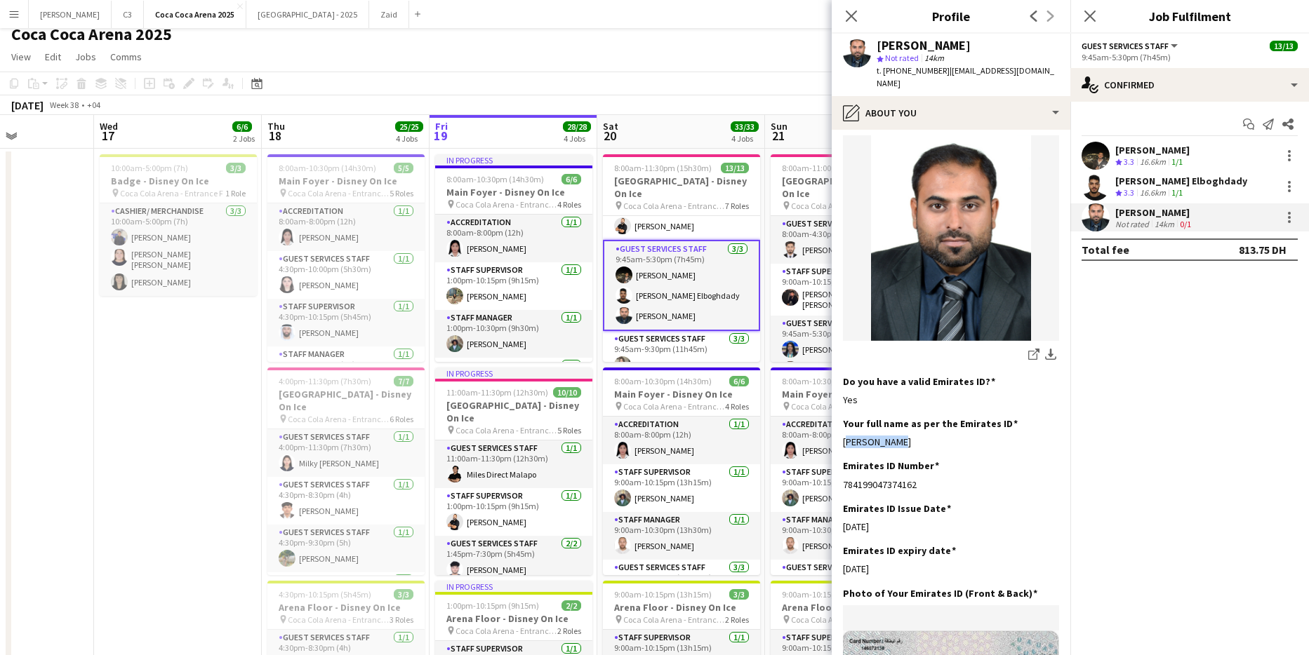
drag, startPoint x: 910, startPoint y: 429, endPoint x: 837, endPoint y: 429, distance: 73.0
click at [837, 429] on app-section-data-types "Bio Edit this field "I'm Qasim Fahim I have over 13 years experinece in UAE as …" at bounding box center [951, 393] width 239 height 526
copy div "Qasim Fahim"
click at [1051, 349] on app-icon "download-bottom" at bounding box center [1050, 355] width 11 height 13
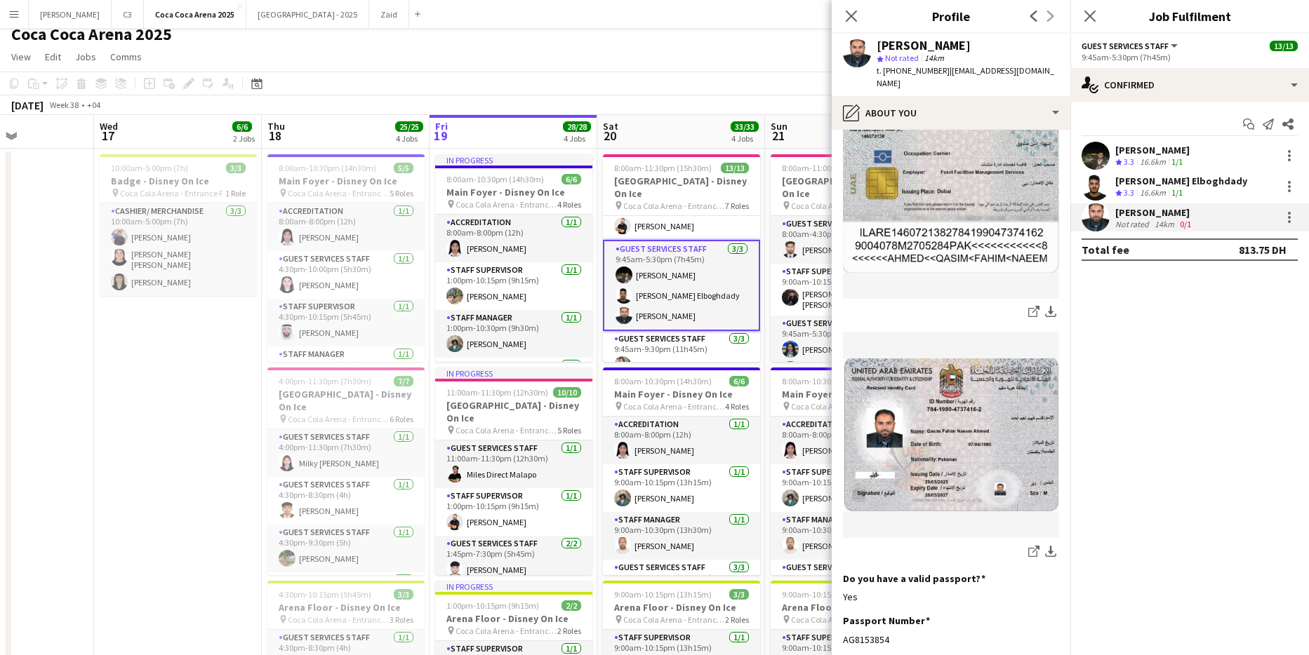
scroll to position [801, 0]
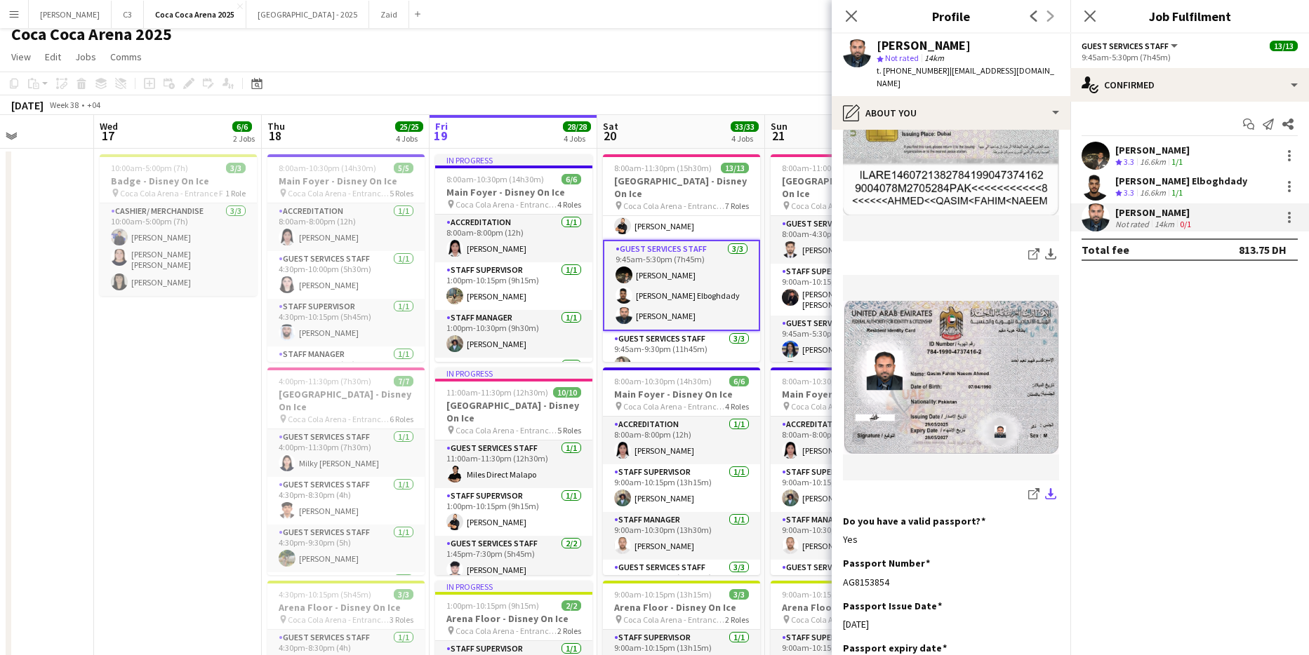
click at [1052, 488] on app-icon "download-bottom" at bounding box center [1050, 494] width 11 height 13
click at [1051, 248] on app-icon "download-bottom" at bounding box center [1050, 254] width 11 height 13
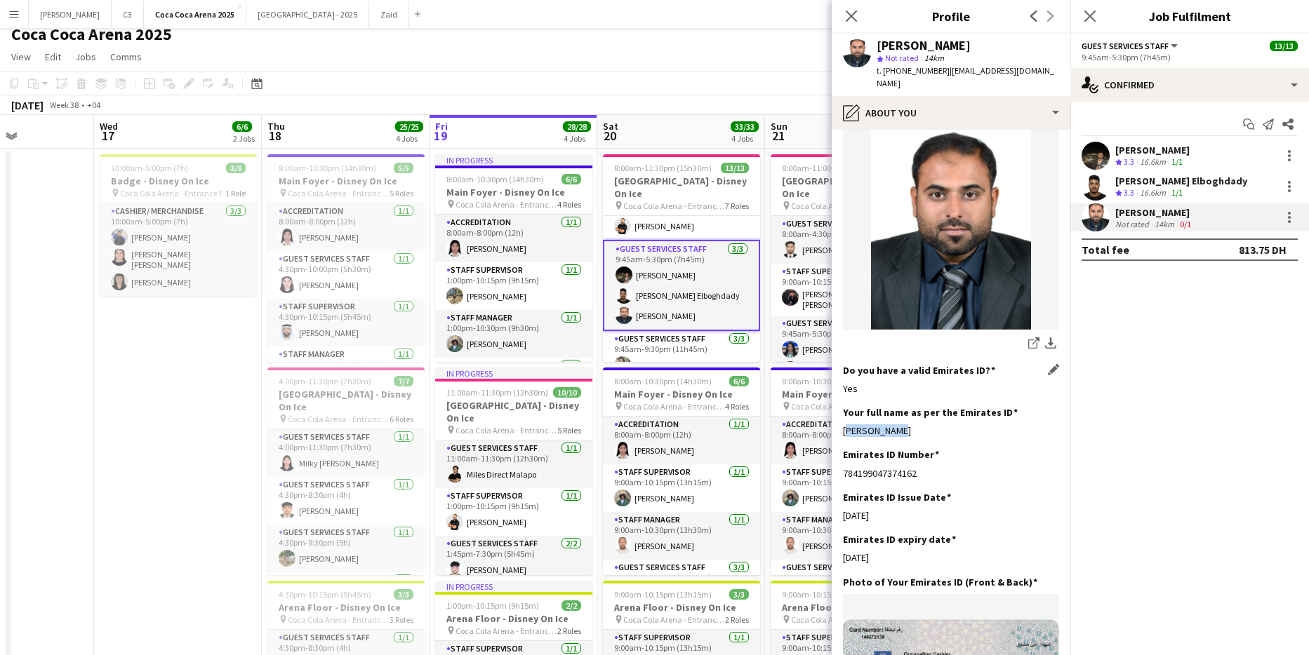
scroll to position [343, 0]
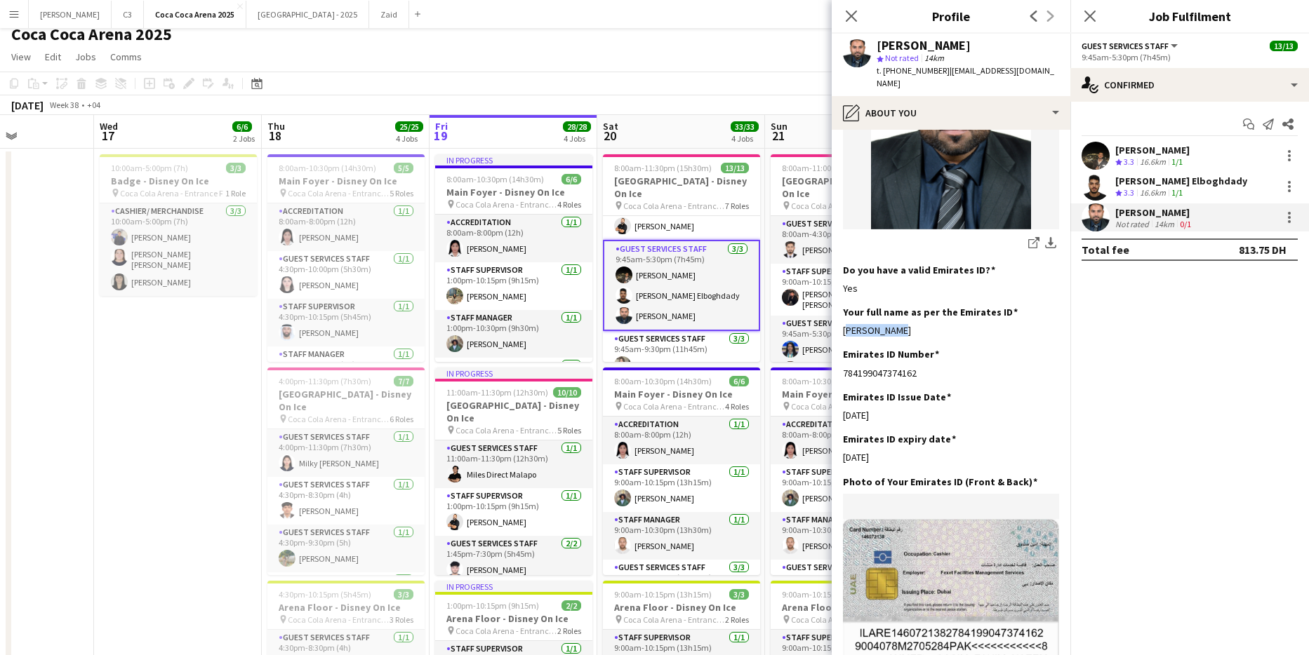
drag, startPoint x: 906, startPoint y: 364, endPoint x: 841, endPoint y: 359, distance: 64.7
click at [841, 359] on app-section-data-types "Bio Edit this field "I'm Qasim Fahim I have over 13 years experinece in UAE as …" at bounding box center [951, 393] width 239 height 526
copy div "784199047374162"
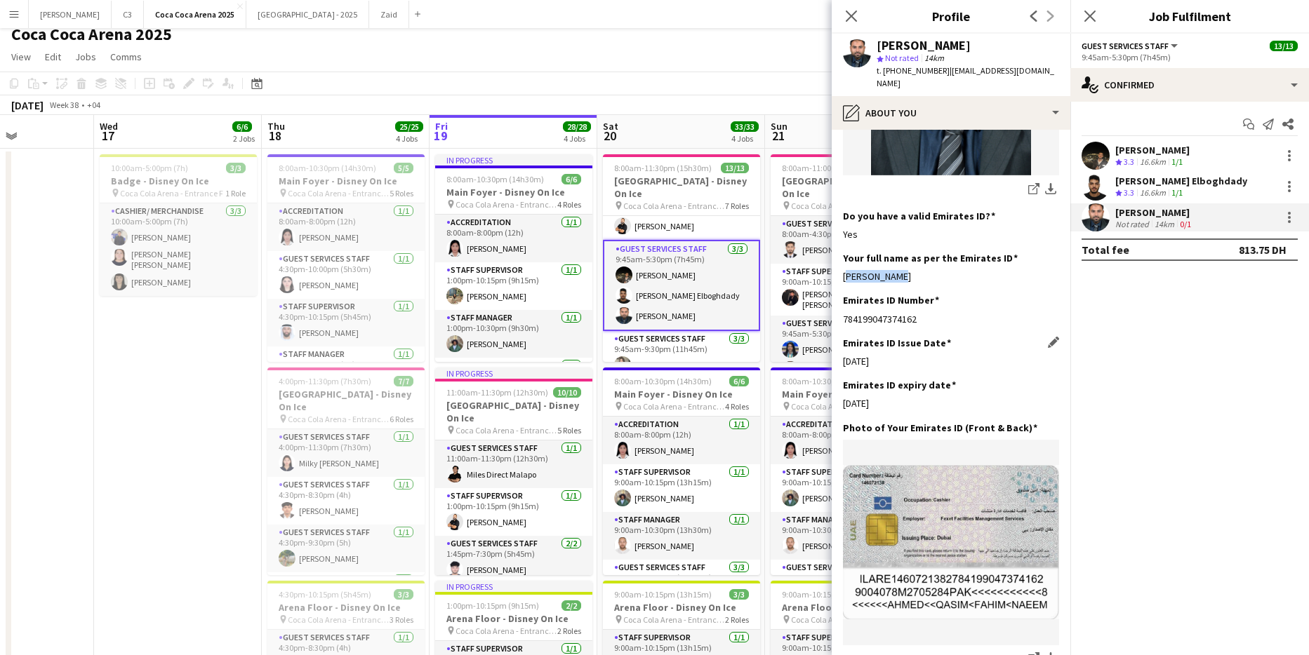
scroll to position [469, 0]
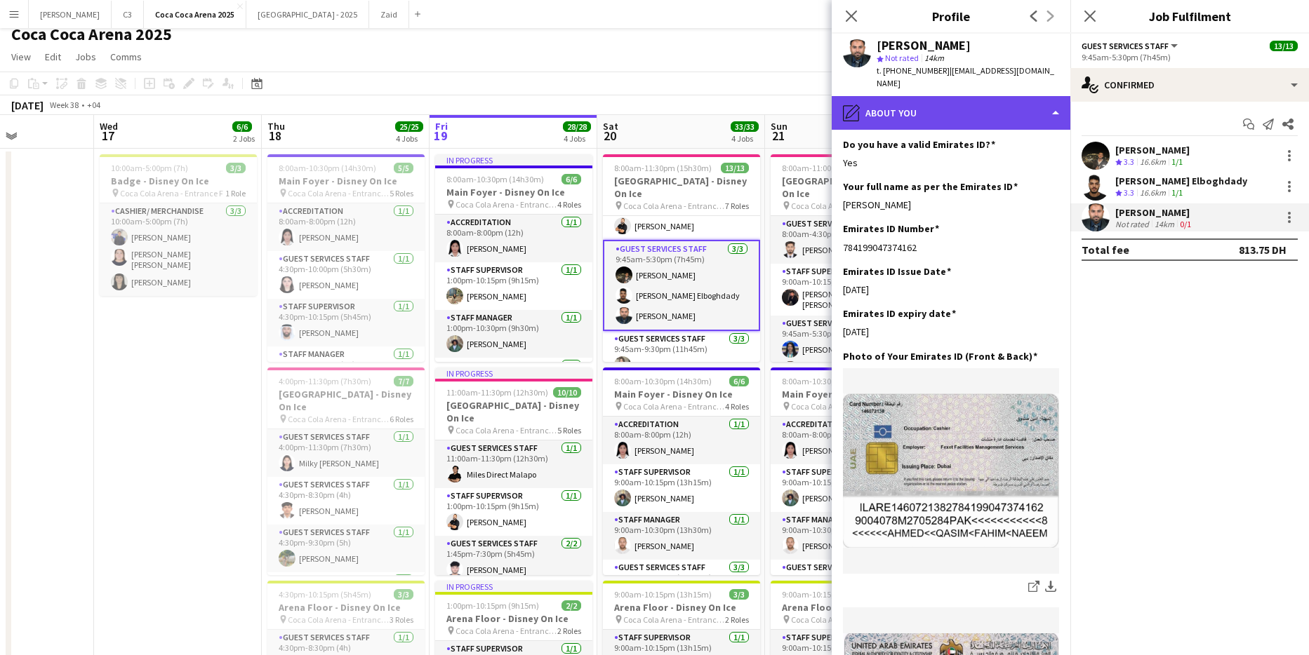
click at [956, 96] on div "pencil4 About you" at bounding box center [951, 113] width 239 height 34
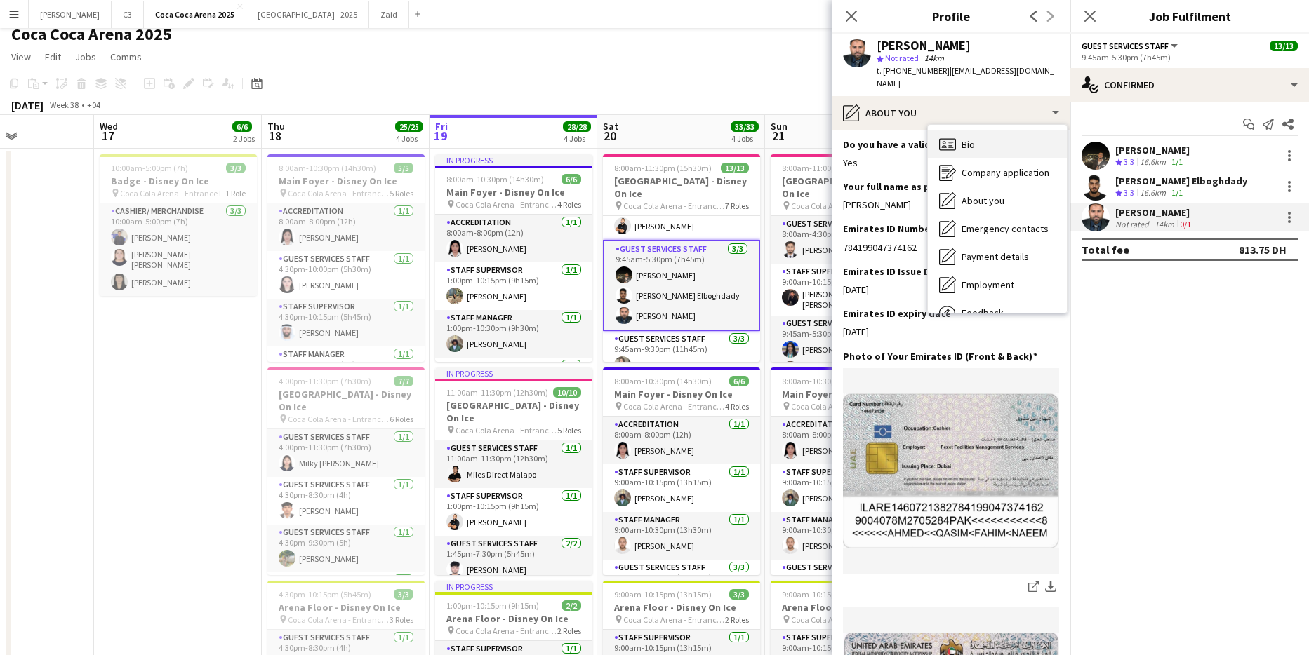
click at [986, 131] on div "Bio Bio" at bounding box center [997, 145] width 139 height 28
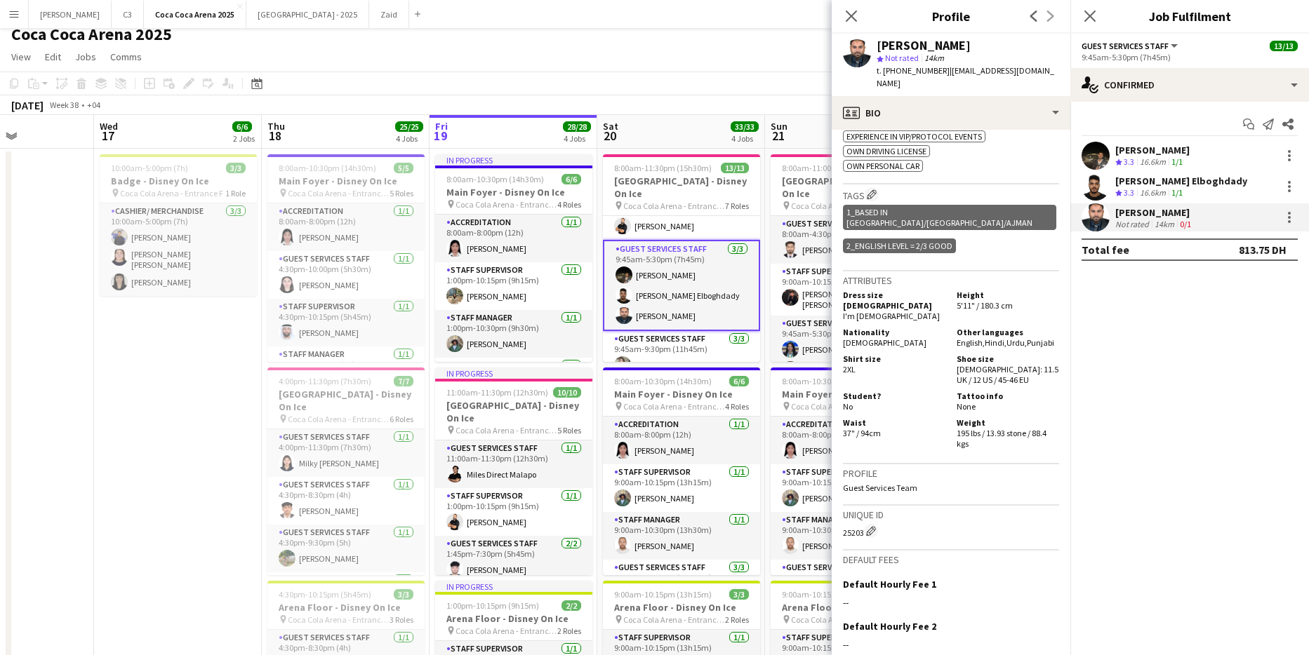
scroll to position [561, 0]
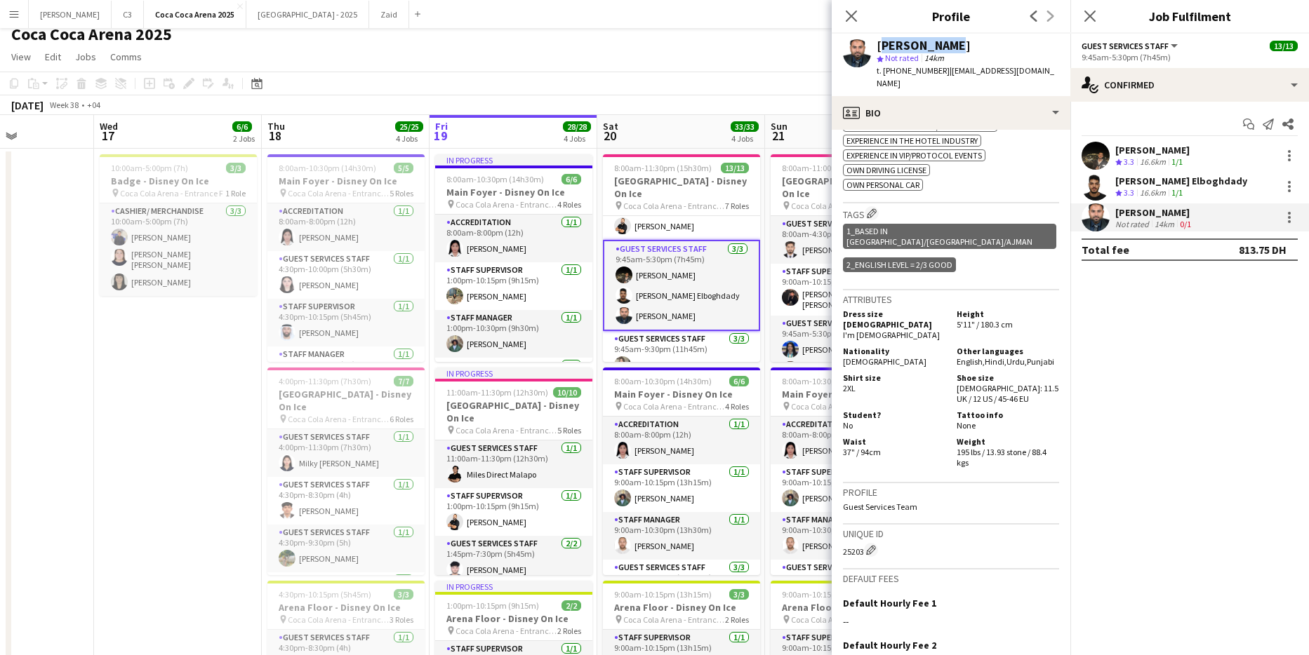
drag, startPoint x: 955, startPoint y: 44, endPoint x: 875, endPoint y: 41, distance: 80.0
click at [875, 41] on div "Qasim Fahim star Not rated 14km t. +971529045453 | rajaqasim093@gmail.com" at bounding box center [951, 65] width 239 height 62
copy div "Qasim Fahim"
drag, startPoint x: 938, startPoint y: 72, endPoint x: 884, endPoint y: 72, distance: 54.7
click at [884, 72] on div "t. +971529045453 | rajaqasim093@gmail.com" at bounding box center [968, 77] width 182 height 25
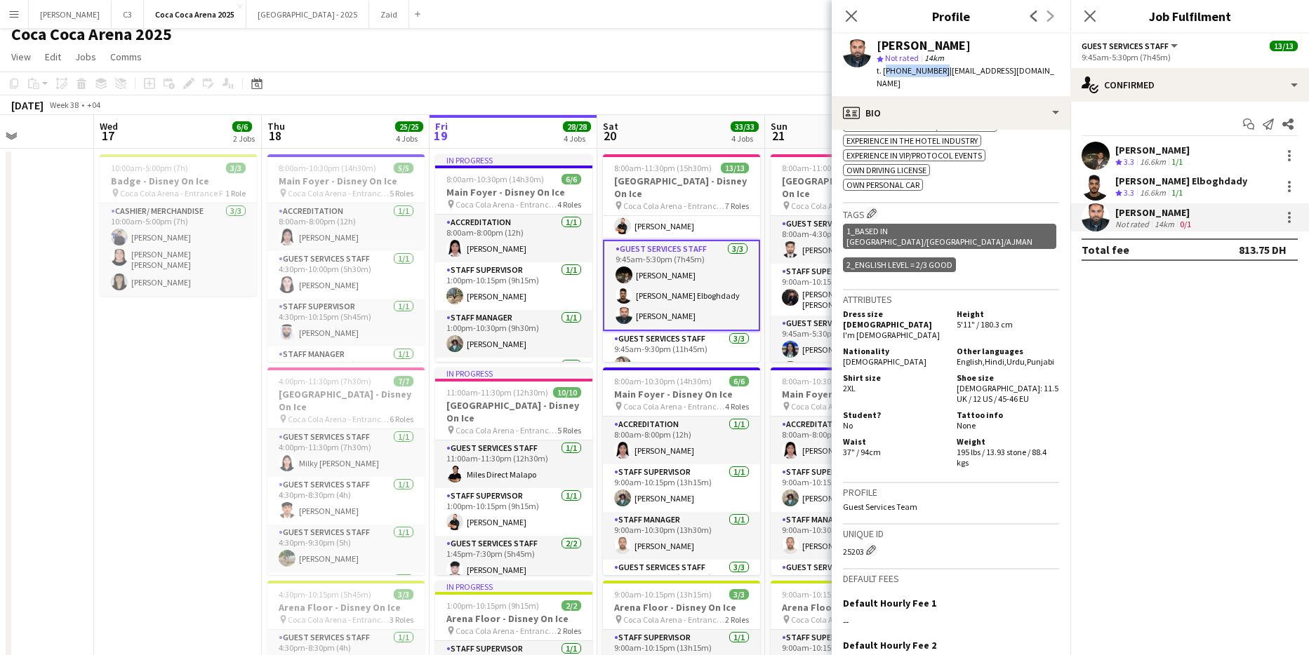
copy span "+971529045453"
drag, startPoint x: 961, startPoint y: 47, endPoint x: 873, endPoint y: 47, distance: 87.7
click at [873, 47] on div "Qasim Fahim star Not rated 14km t. +971529045453 | rajaqasim093@gmail.com" at bounding box center [951, 65] width 239 height 62
copy div "Qasim Fahim"
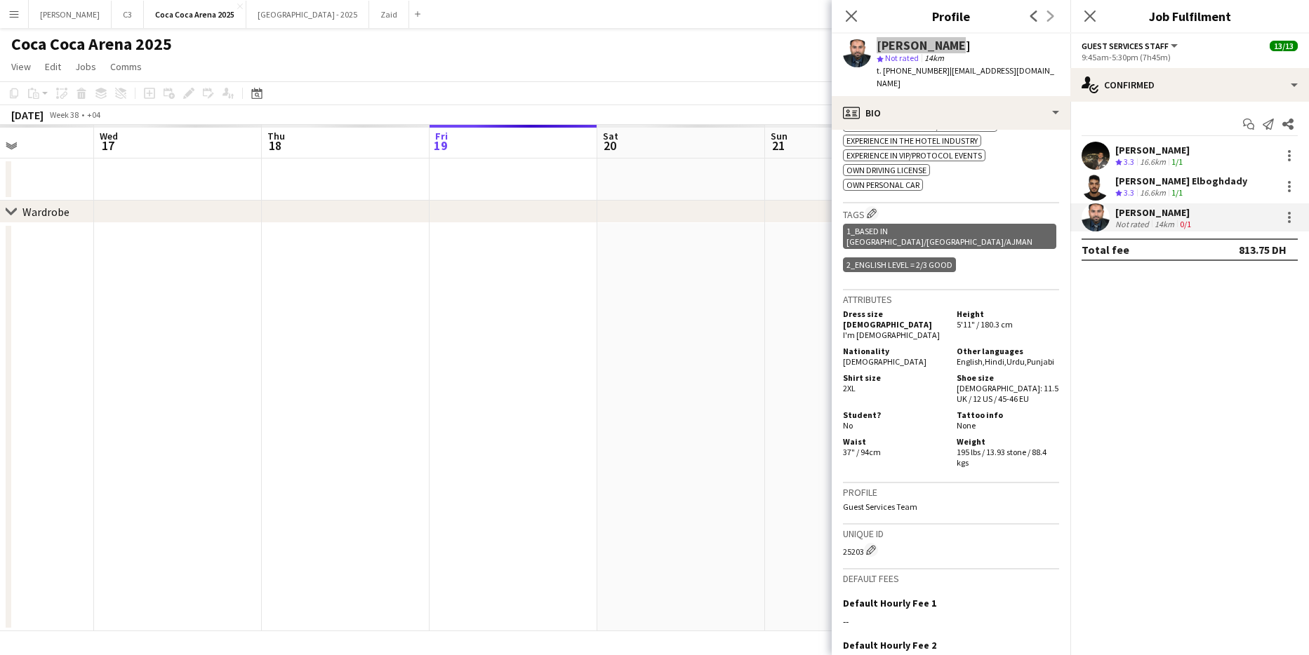
scroll to position [0, 0]
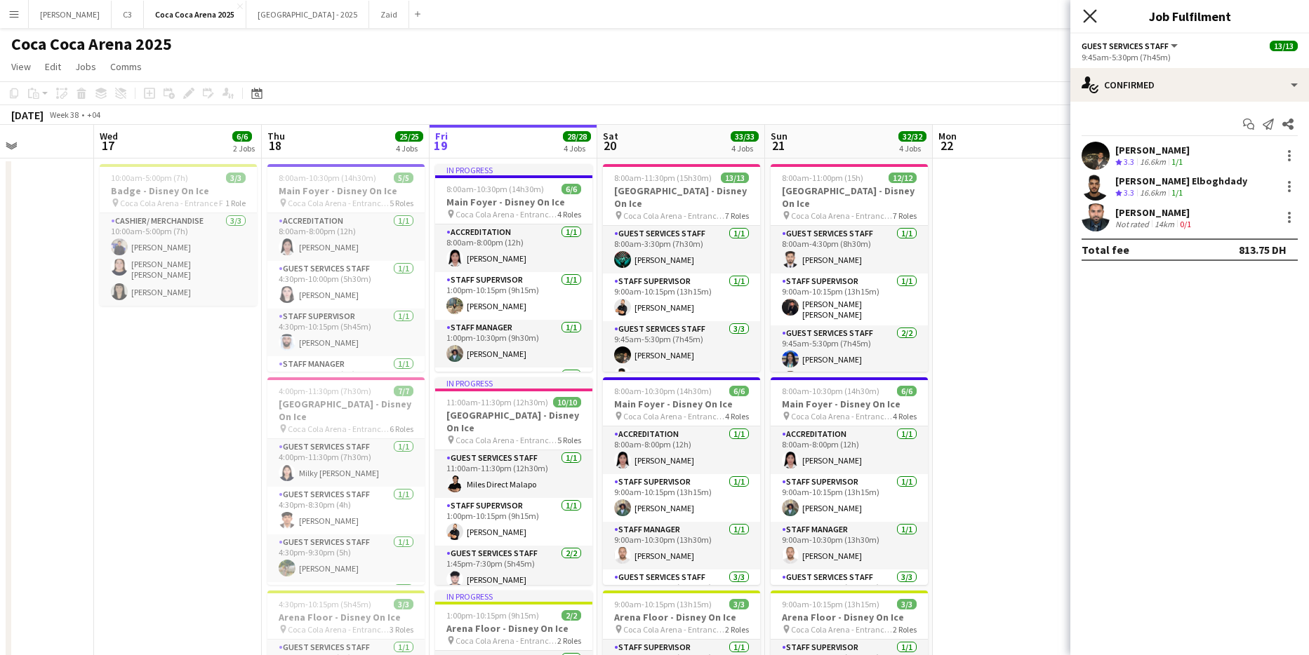
click at [1093, 13] on icon at bounding box center [1089, 15] width 13 height 13
